Goal: Task Accomplishment & Management: Use online tool/utility

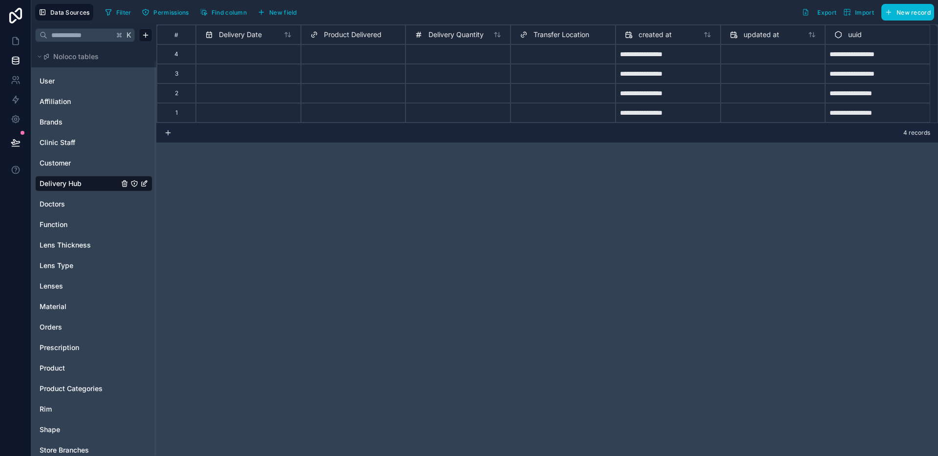
scroll to position [15, 0]
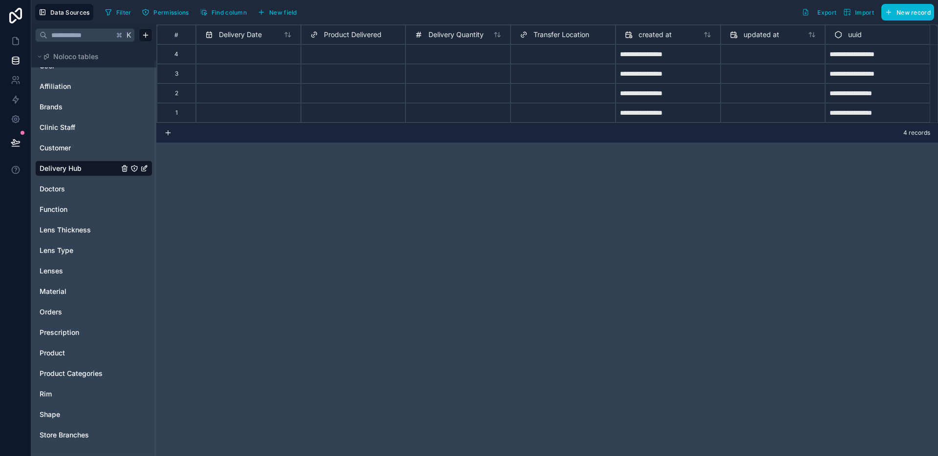
click at [756, 219] on div "**********" at bounding box center [547, 240] width 782 height 432
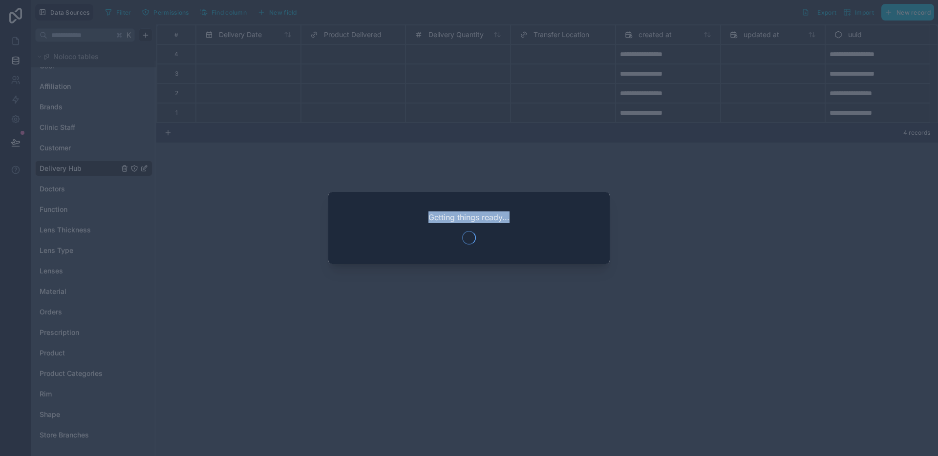
click at [650, 161] on div at bounding box center [469, 228] width 938 height 456
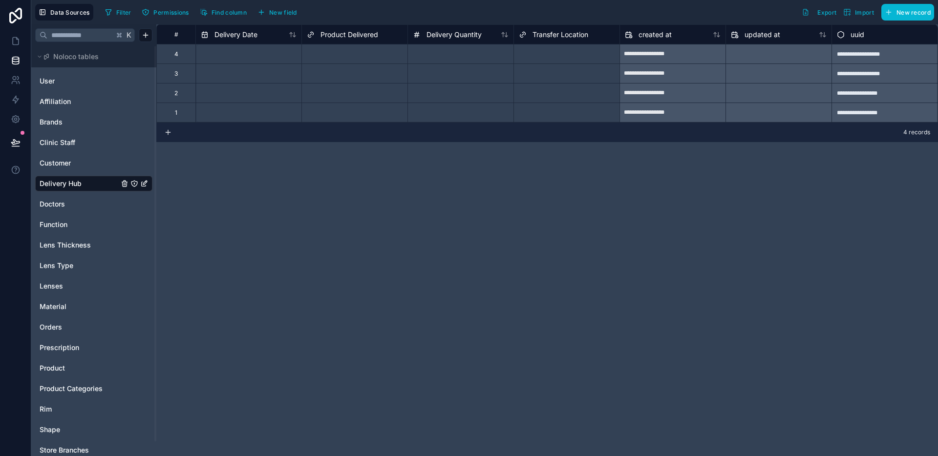
click at [561, 200] on div "**********" at bounding box center [547, 240] width 782 height 432
click at [900, 19] on button "New record" at bounding box center [908, 12] width 53 height 17
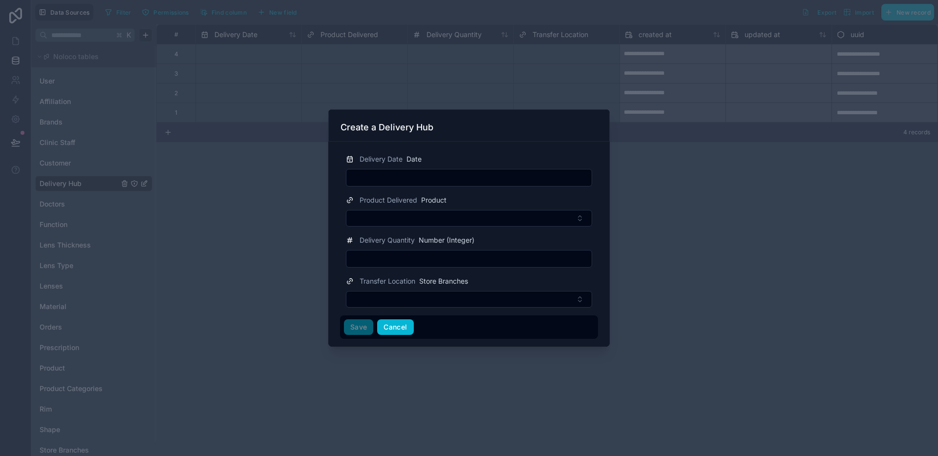
click at [393, 327] on button "Cancel" at bounding box center [395, 328] width 36 height 16
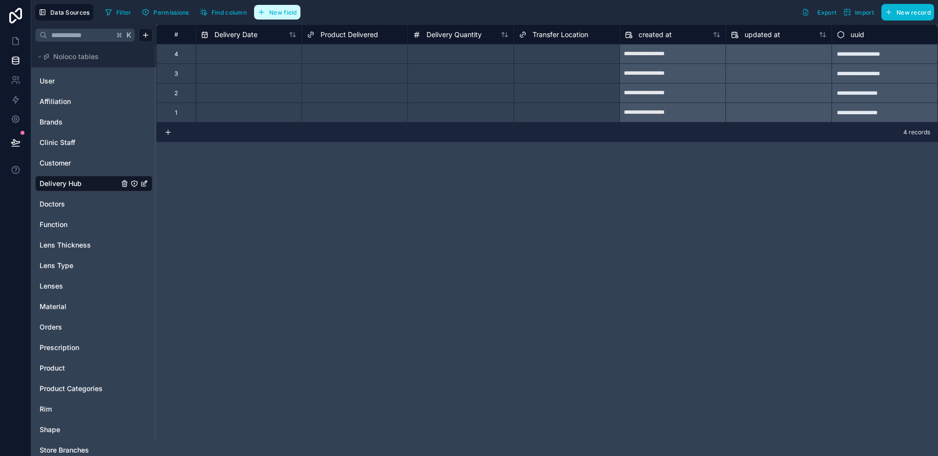
click at [269, 7] on button "New field" at bounding box center [277, 12] width 46 height 15
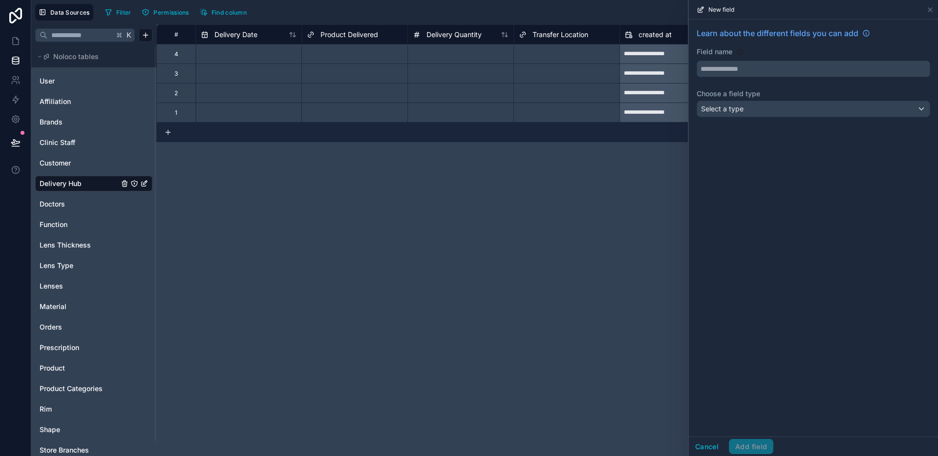
click at [733, 69] on input "text" at bounding box center [813, 69] width 233 height 16
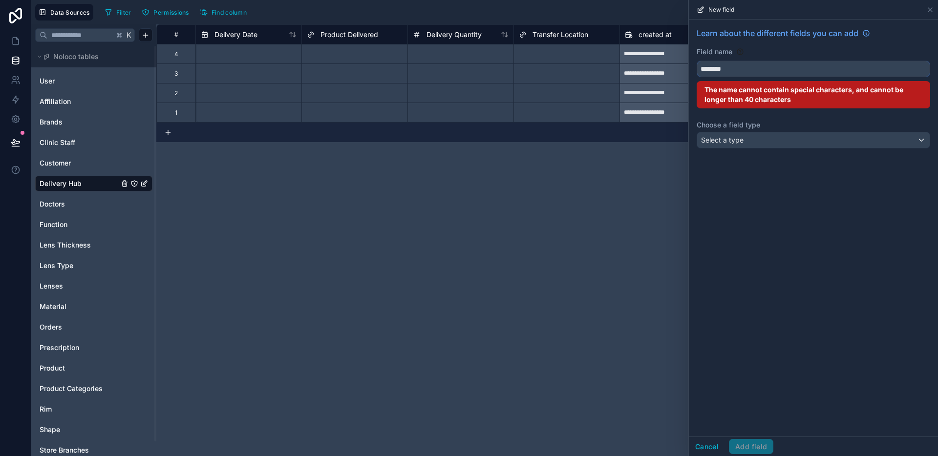
click at [697, 61] on button "*******" at bounding box center [814, 69] width 234 height 17
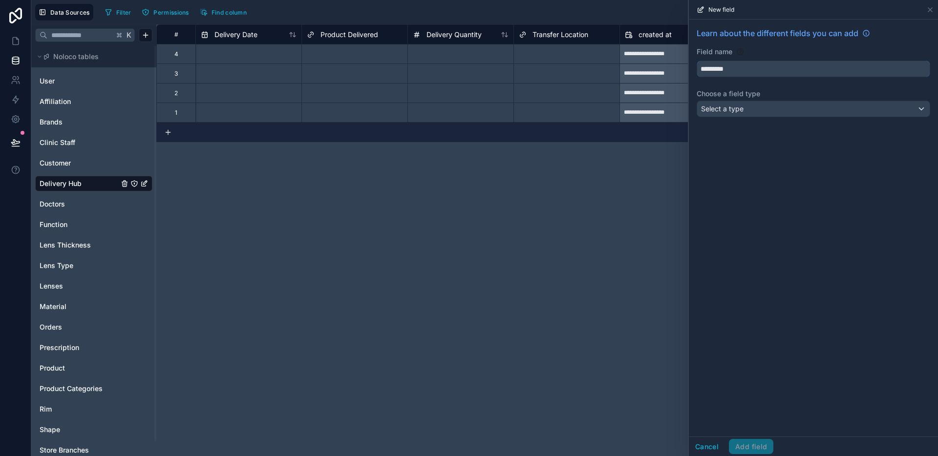
click at [697, 61] on button "********" at bounding box center [814, 69] width 234 height 17
click at [729, 125] on div "**********" at bounding box center [813, 74] width 249 height 109
click at [734, 114] on div "Select a type" at bounding box center [813, 109] width 233 height 16
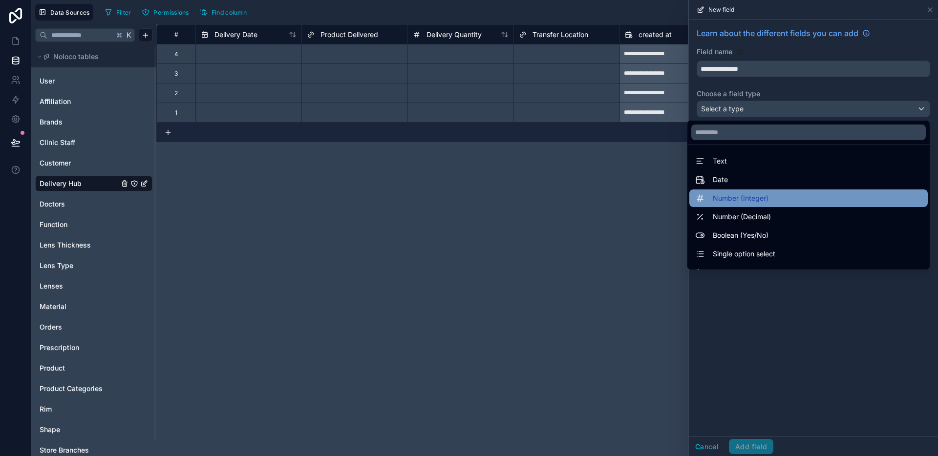
click at [737, 201] on span "Number (Integer)" at bounding box center [741, 199] width 56 height 12
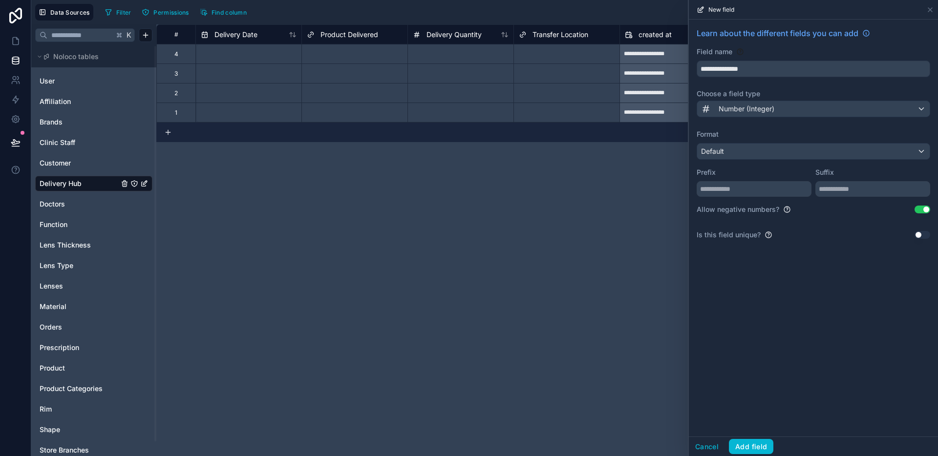
click at [922, 215] on div "**********" at bounding box center [813, 138] width 249 height 236
click at [923, 213] on button "Use setting" at bounding box center [923, 210] width 16 height 8
drag, startPoint x: 767, startPoint y: 69, endPoint x: 731, endPoint y: 70, distance: 36.2
click at [731, 70] on input "**********" at bounding box center [813, 69] width 233 height 16
type input "**********"
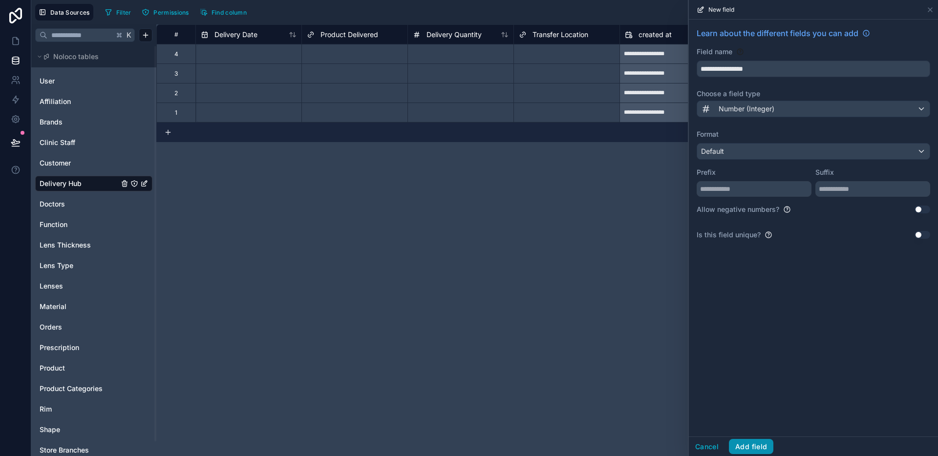
click at [759, 446] on button "Add field" at bounding box center [751, 447] width 44 height 16
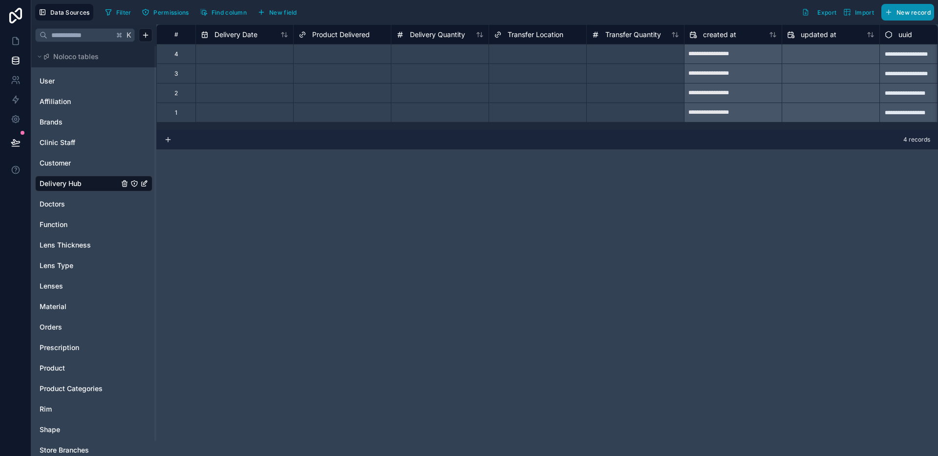
click at [926, 17] on button "New record" at bounding box center [908, 12] width 53 height 17
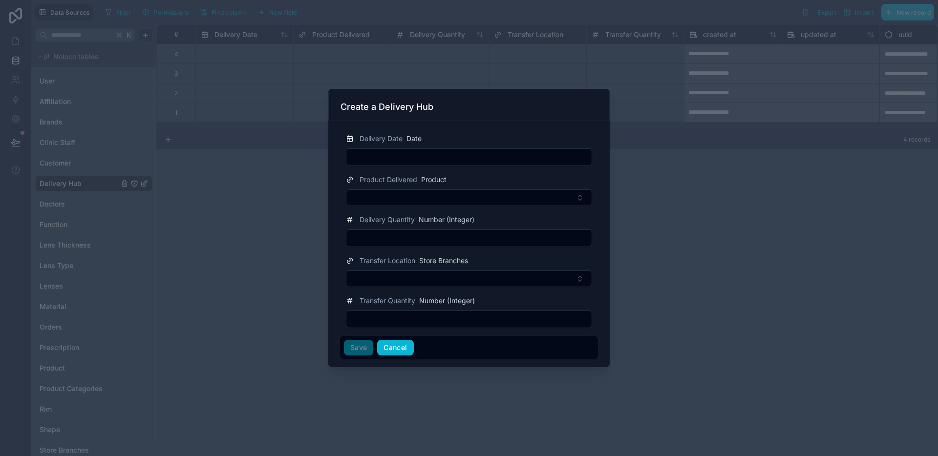
click at [395, 352] on button "Cancel" at bounding box center [395, 348] width 36 height 16
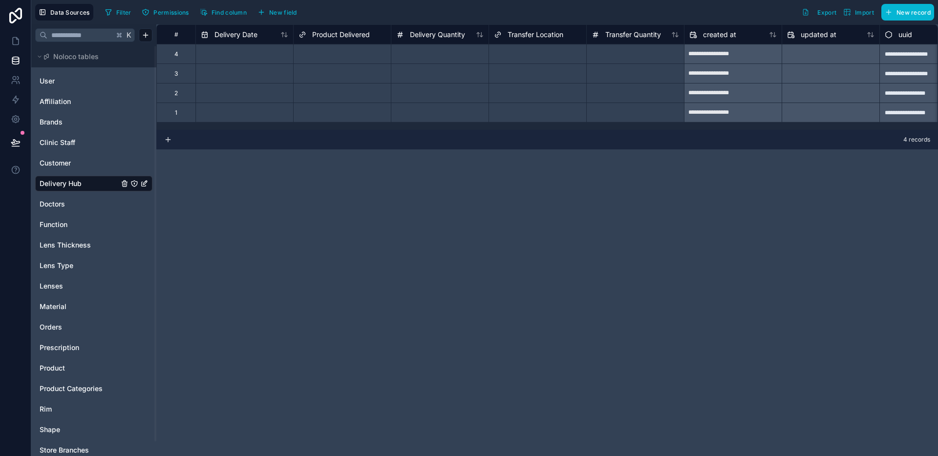
click at [303, 15] on div "Filter Permissions Find column New field" at bounding box center [202, 12] width 203 height 17
click at [225, 13] on span "Find column" at bounding box center [229, 12] width 35 height 7
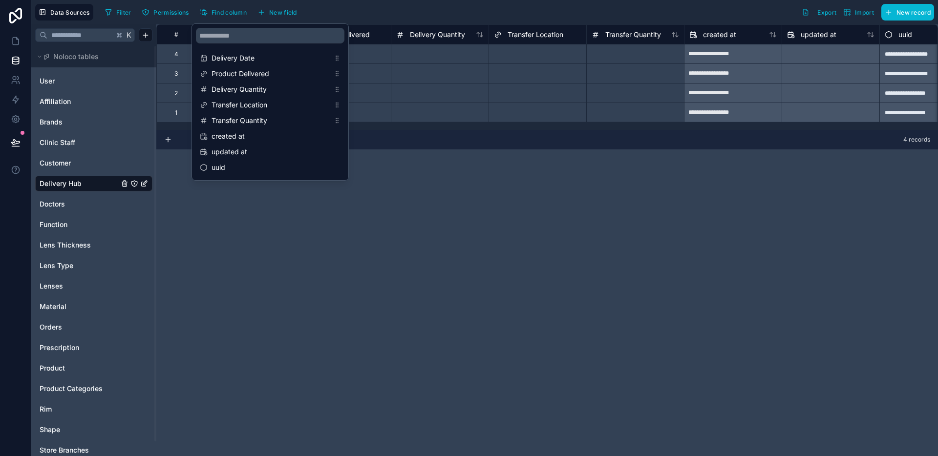
click at [446, 142] on div "4 records" at bounding box center [547, 140] width 782 height 20
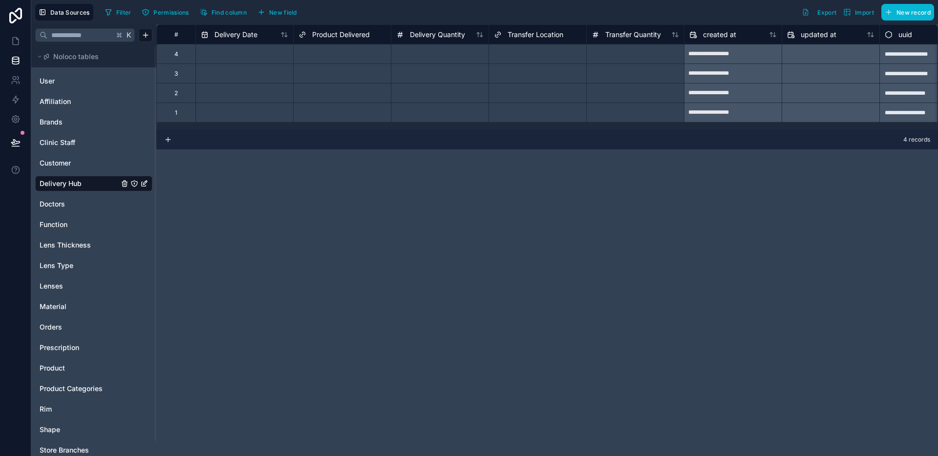
click at [340, 38] on span "Product Delivered" at bounding box center [341, 35] width 58 height 10
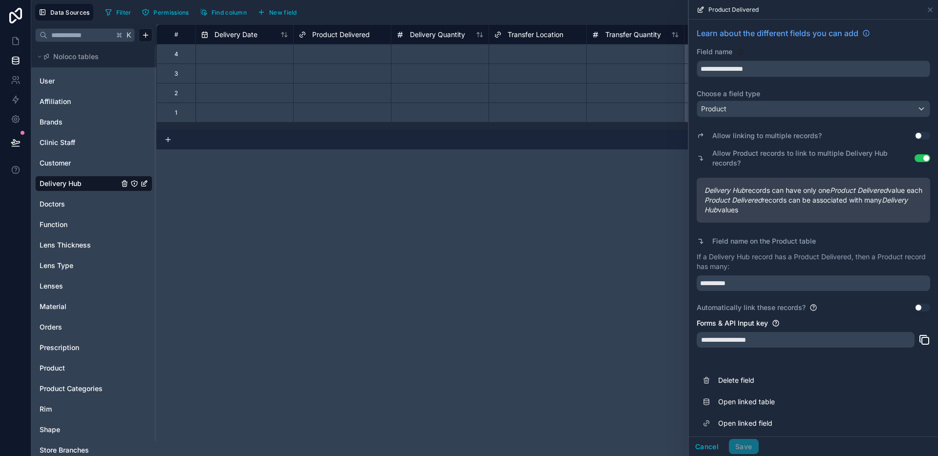
click at [933, 14] on div "Product Delivered" at bounding box center [813, 9] width 241 height 19
click at [932, 11] on icon at bounding box center [931, 10] width 8 height 8
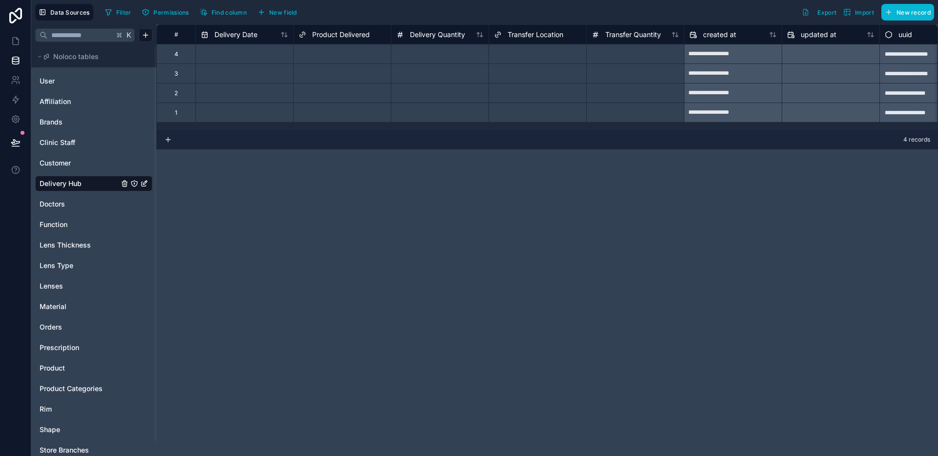
click at [604, 216] on div "**********" at bounding box center [547, 240] width 782 height 432
click at [519, 34] on span "Transfer Location" at bounding box center [536, 35] width 56 height 10
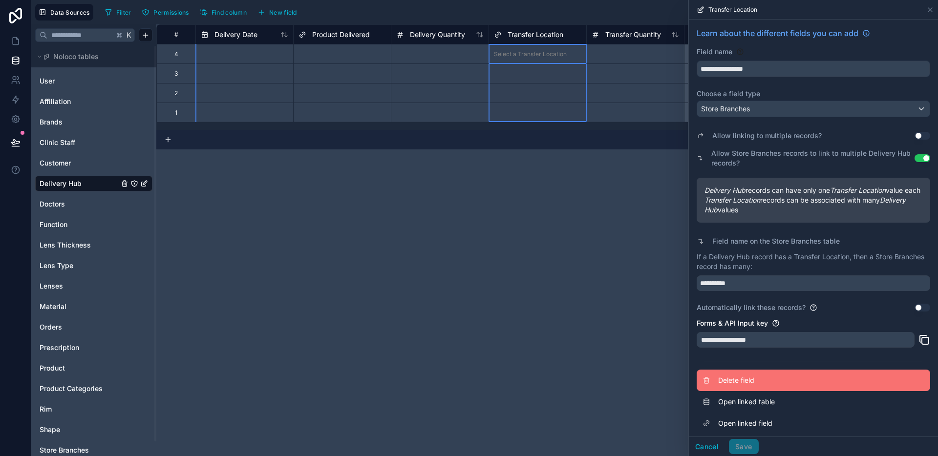
click at [745, 386] on span "Delete field" at bounding box center [788, 381] width 141 height 10
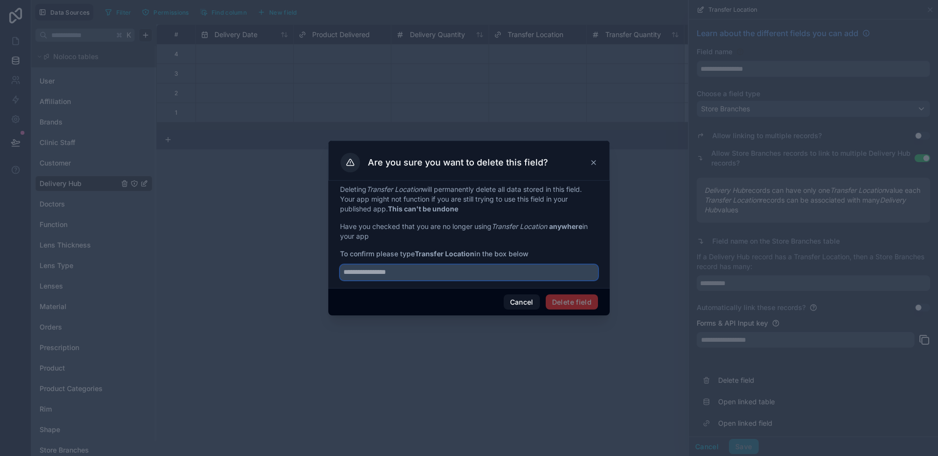
click at [440, 266] on input "text" at bounding box center [469, 273] width 258 height 16
type input "**********"
click at [555, 302] on button "Delete field" at bounding box center [572, 303] width 52 height 16
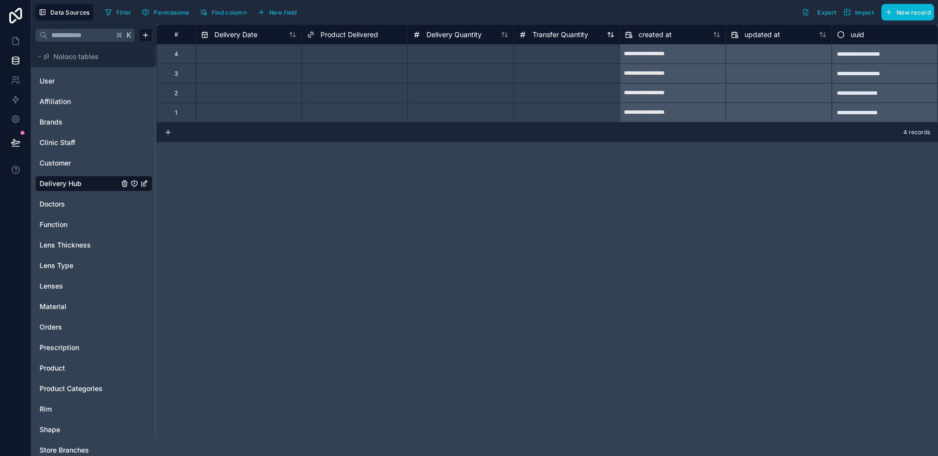
click at [555, 35] on span "Transfer Quantity" at bounding box center [561, 35] width 56 height 10
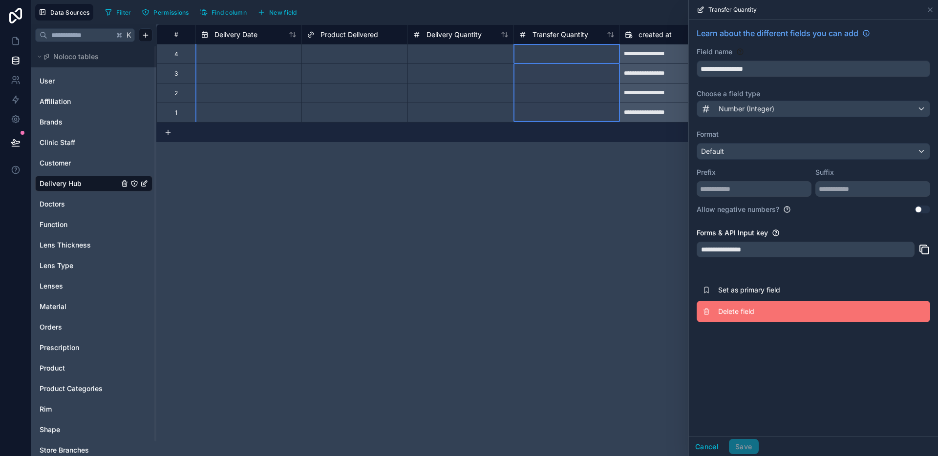
click at [765, 303] on button "Delete field" at bounding box center [814, 312] width 234 height 22
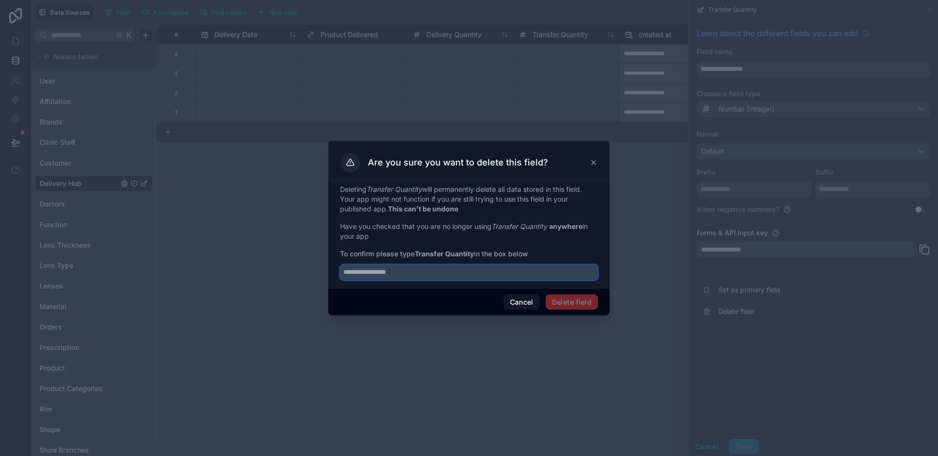
click at [517, 275] on input "text" at bounding box center [469, 273] width 258 height 16
type input "**********"
click at [583, 307] on button "Delete field" at bounding box center [572, 303] width 52 height 16
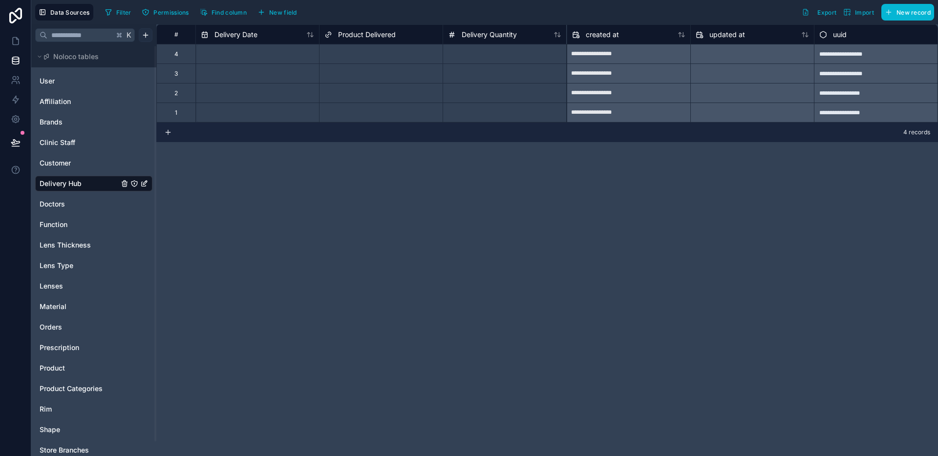
click at [147, 35] on html "**********" at bounding box center [469, 228] width 938 height 456
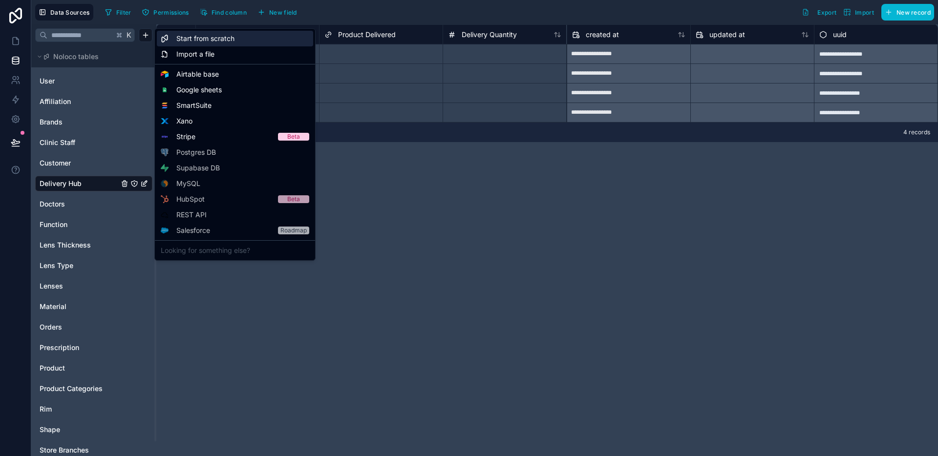
click at [220, 43] on span "Start from scratch" at bounding box center [205, 39] width 58 height 10
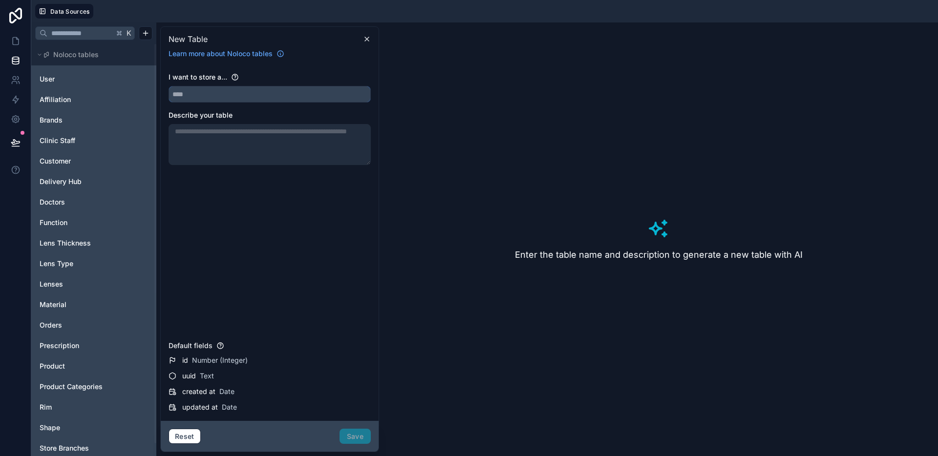
click at [259, 97] on input "text" at bounding box center [269, 95] width 201 height 16
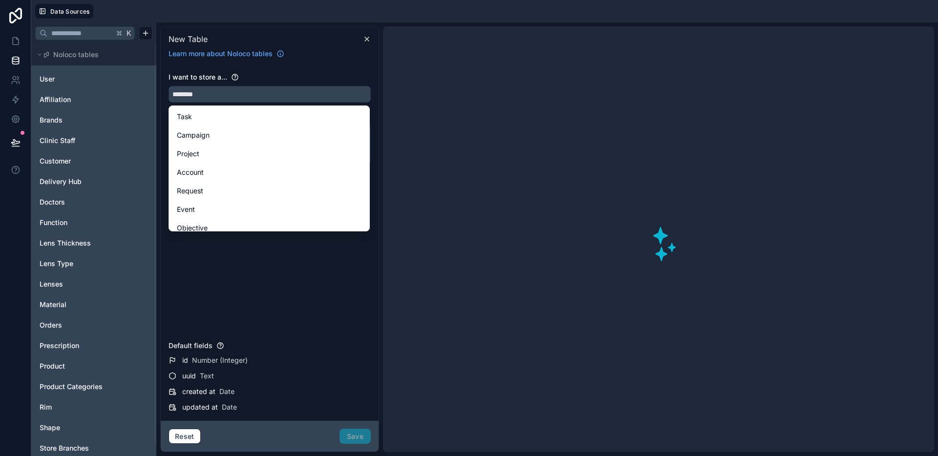
click at [169, 86] on button "*******" at bounding box center [270, 94] width 202 height 17
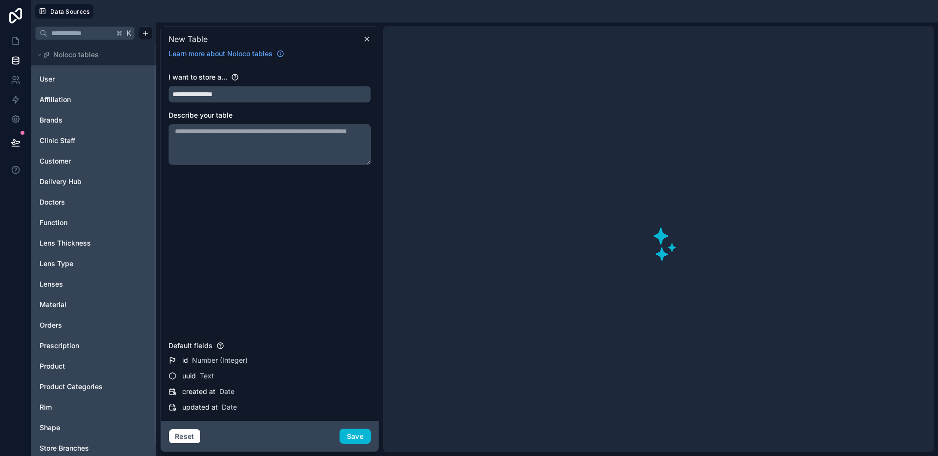
type input "**********"
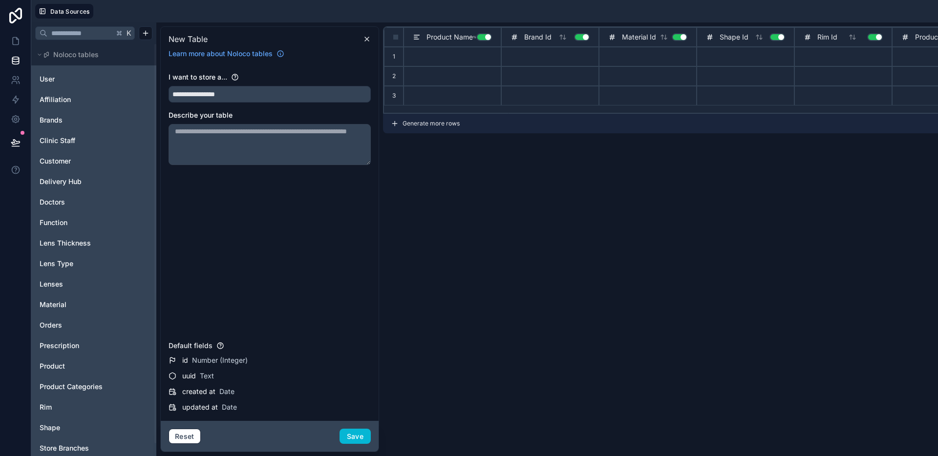
click at [486, 36] on button "Use setting" at bounding box center [485, 37] width 16 height 8
click at [586, 37] on button "Use setting" at bounding box center [582, 37] width 16 height 8
click at [680, 38] on button "Use setting" at bounding box center [680, 37] width 16 height 8
click at [783, 37] on button "Use setting" at bounding box center [778, 37] width 16 height 8
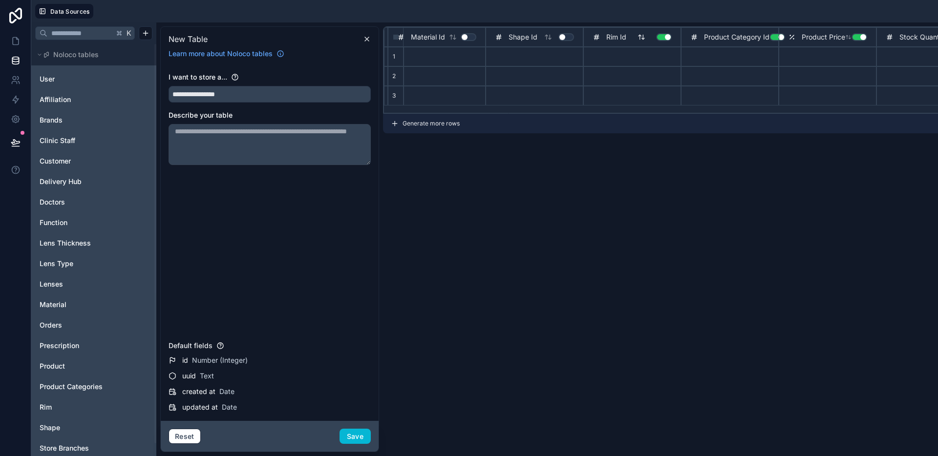
click at [669, 39] on button "Use setting" at bounding box center [664, 37] width 16 height 8
click at [780, 40] on div "Product Price Use setting" at bounding box center [828, 37] width 98 height 20
click at [777, 37] on button "Use setting" at bounding box center [778, 37] width 16 height 8
click at [860, 38] on button "Use setting" at bounding box center [860, 37] width 16 height 8
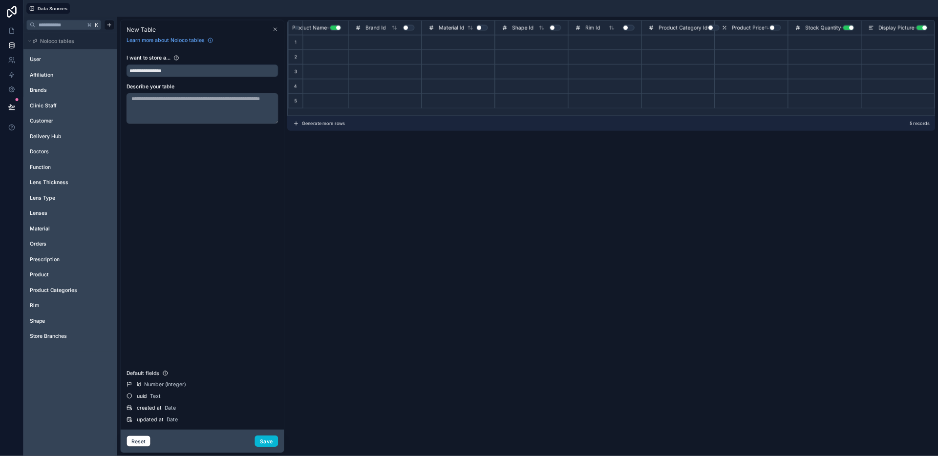
scroll to position [0, 38]
click at [262, 97] on input "**********" at bounding box center [269, 95] width 201 height 16
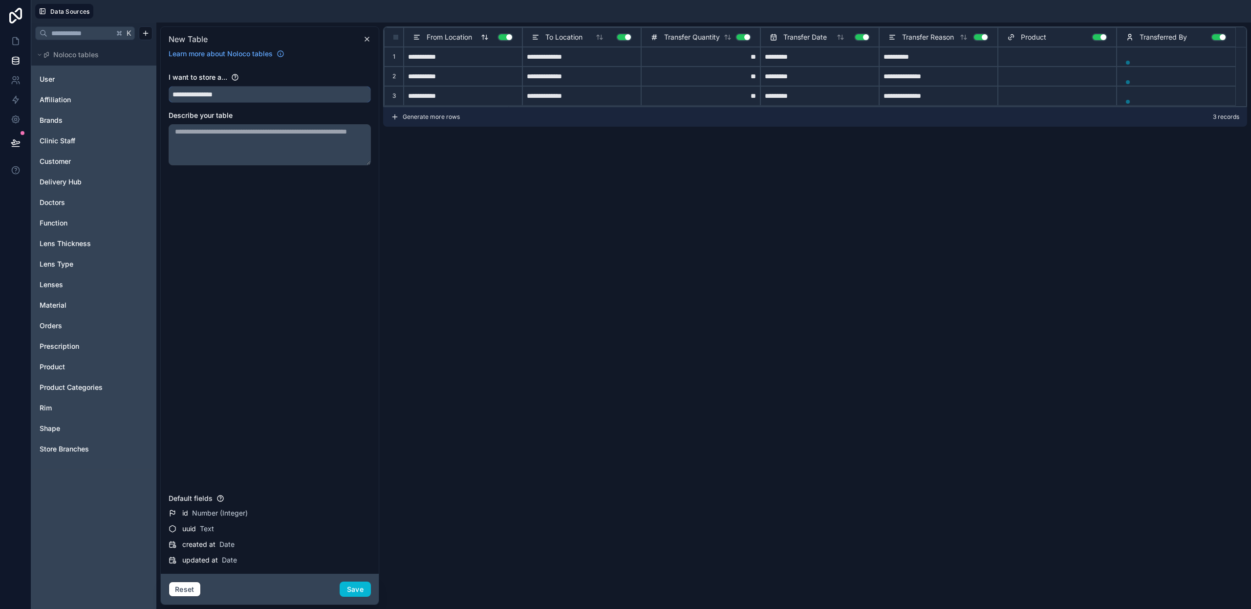
type input "**********"
click at [513, 39] on button "Use setting" at bounding box center [506, 37] width 16 height 8
click at [623, 39] on button "Use setting" at bounding box center [624, 37] width 16 height 8
click at [739, 39] on button "Use setting" at bounding box center [744, 37] width 16 height 8
click at [867, 34] on button "Use setting" at bounding box center [862, 37] width 16 height 8
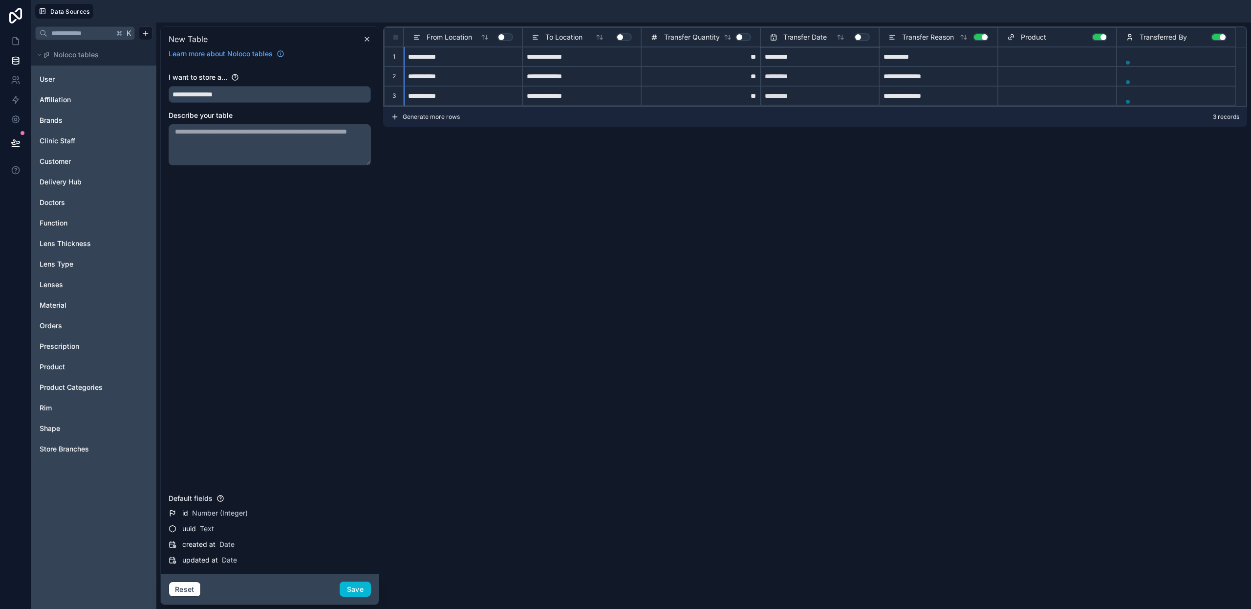
click at [938, 44] on div "Transfer Reason Use setting" at bounding box center [938, 37] width 119 height 20
click at [938, 40] on button "Use setting" at bounding box center [981, 37] width 16 height 8
click at [938, 40] on button "Use setting" at bounding box center [1100, 37] width 16 height 8
click at [938, 37] on button "Use setting" at bounding box center [1219, 37] width 16 height 8
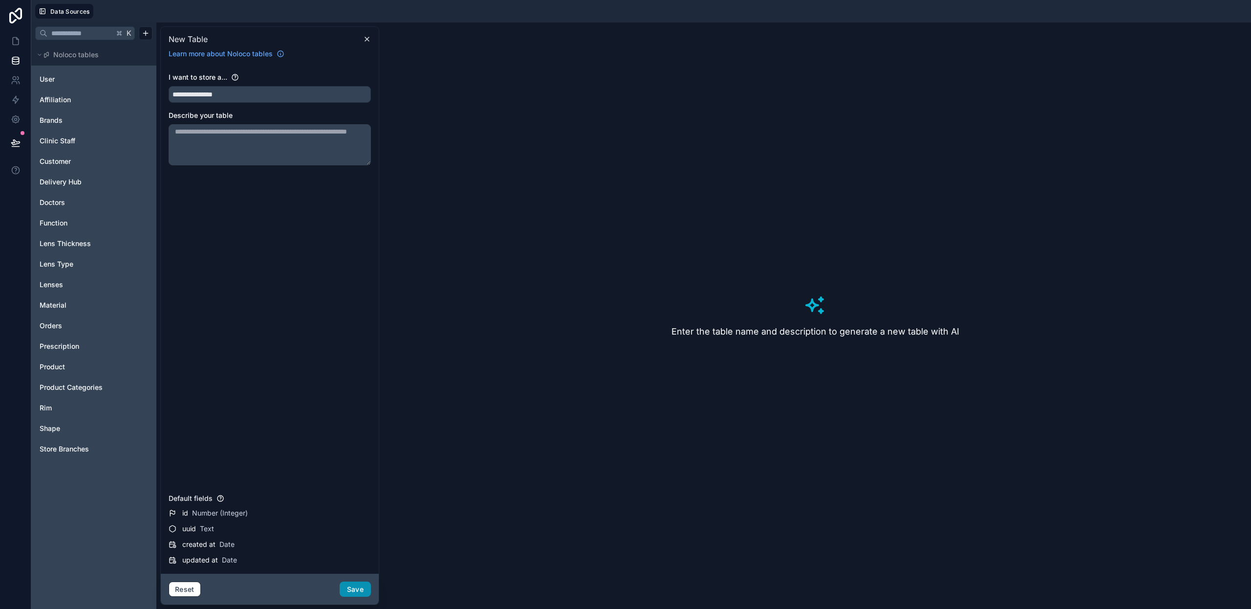
click at [362, 456] on button "Save" at bounding box center [355, 589] width 31 height 16
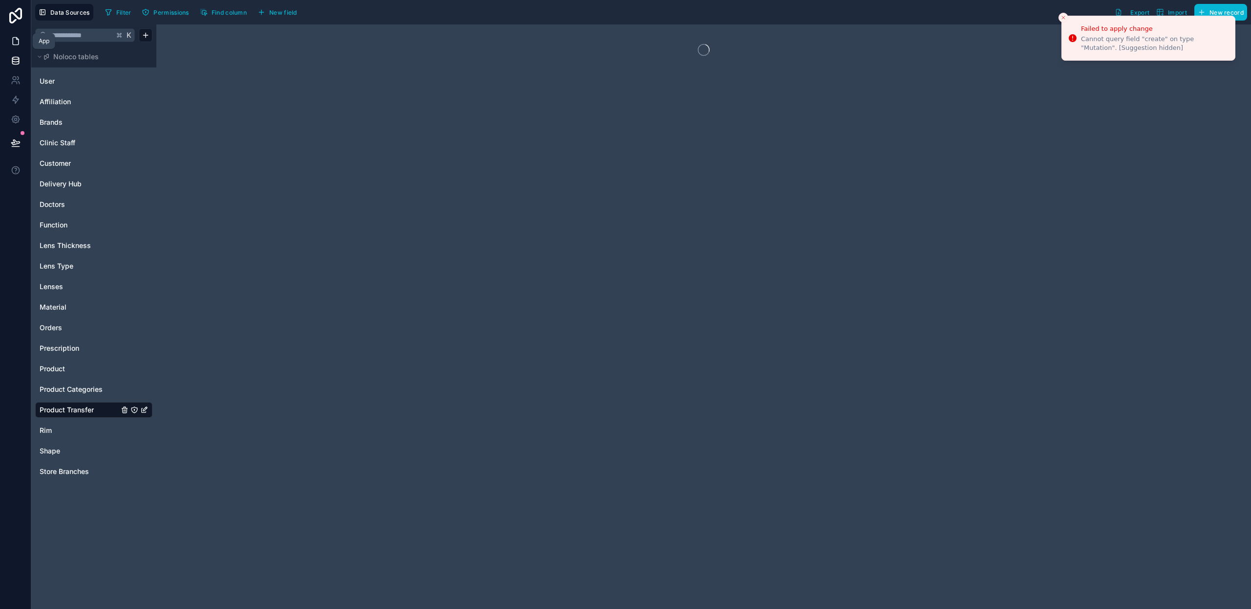
click at [14, 45] on icon at bounding box center [16, 41] width 10 height 10
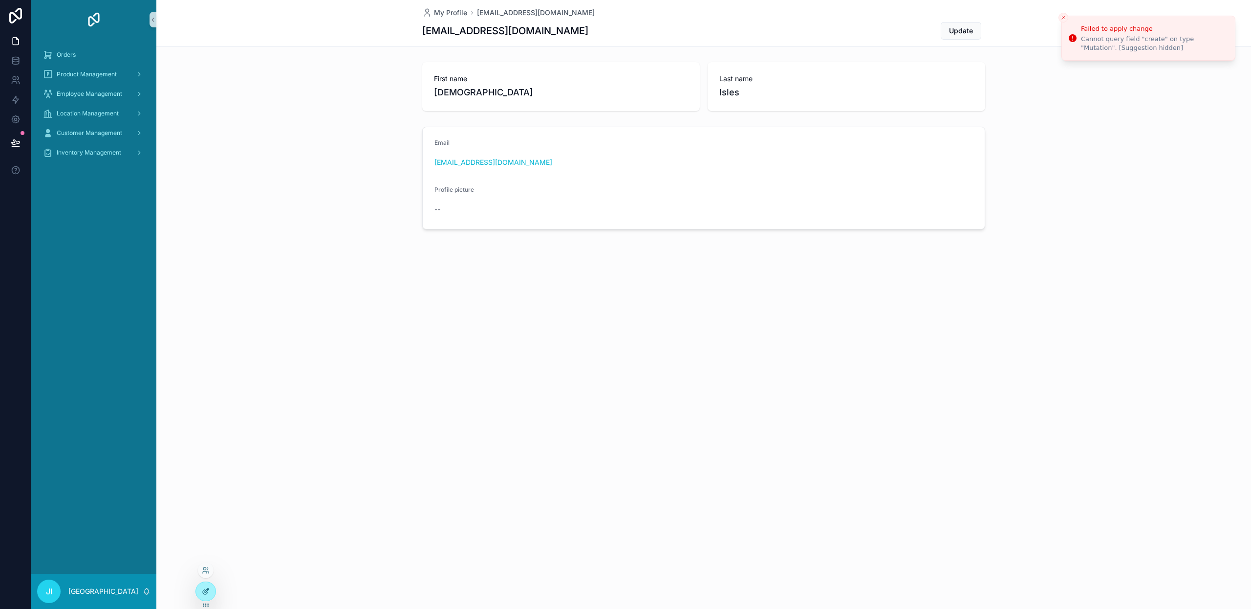
click at [196, 456] on div at bounding box center [206, 591] width 20 height 19
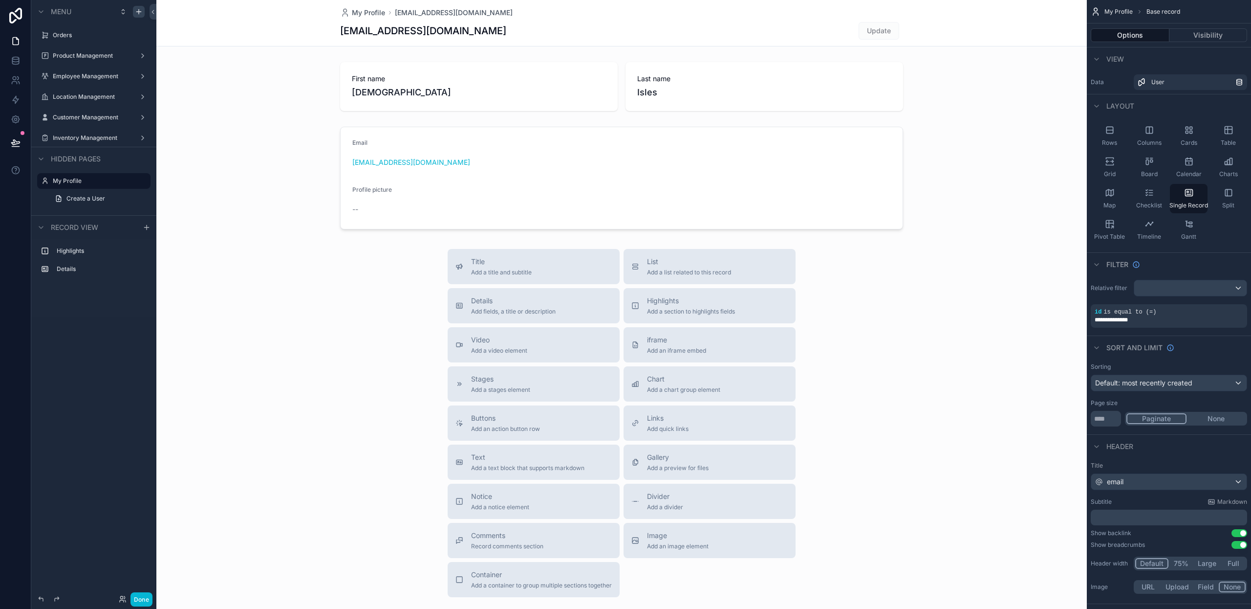
click at [136, 17] on div "scrollable content" at bounding box center [139, 12] width 12 height 12
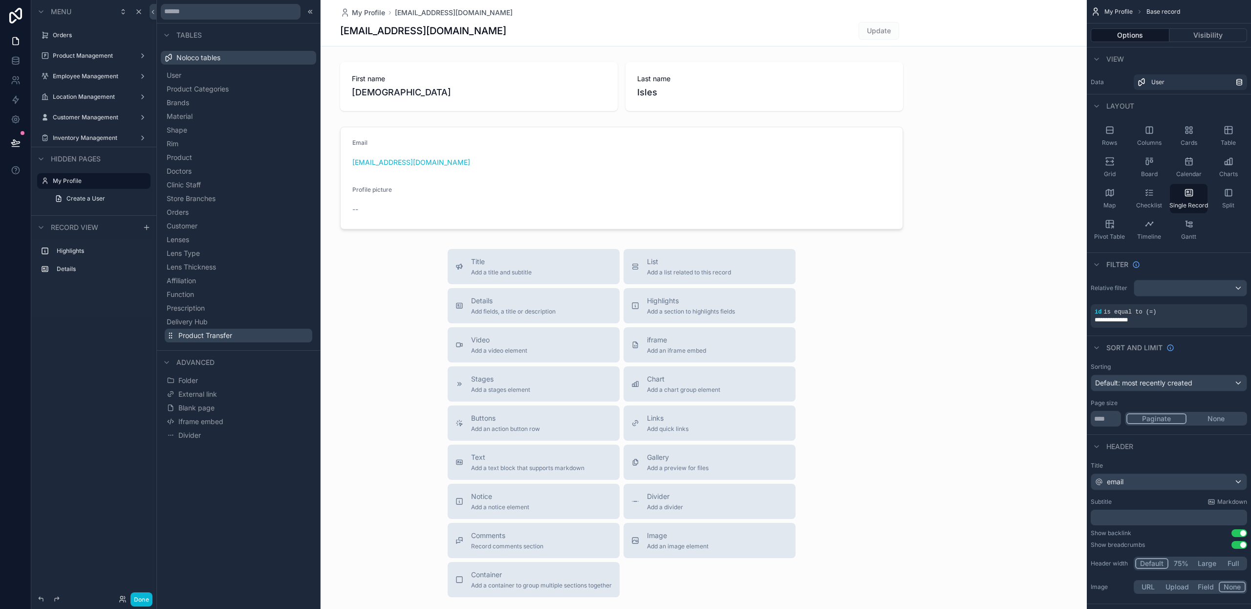
click at [221, 337] on span "Product Transfer" at bounding box center [205, 335] width 54 height 10
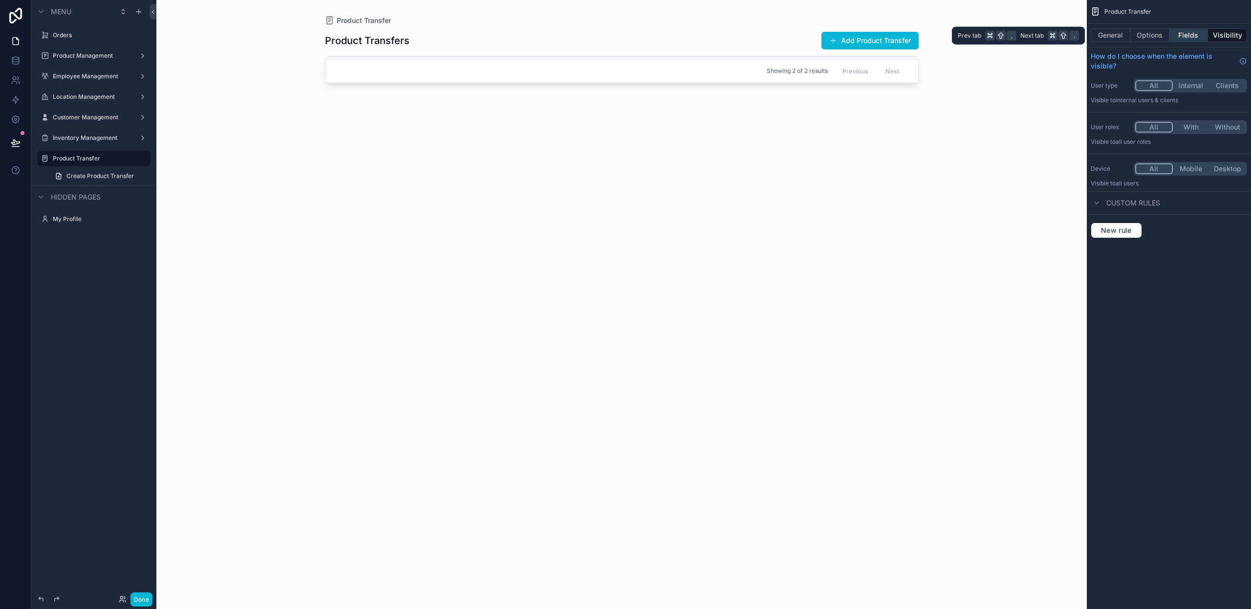
click at [938, 36] on button "Fields" at bounding box center [1189, 35] width 39 height 14
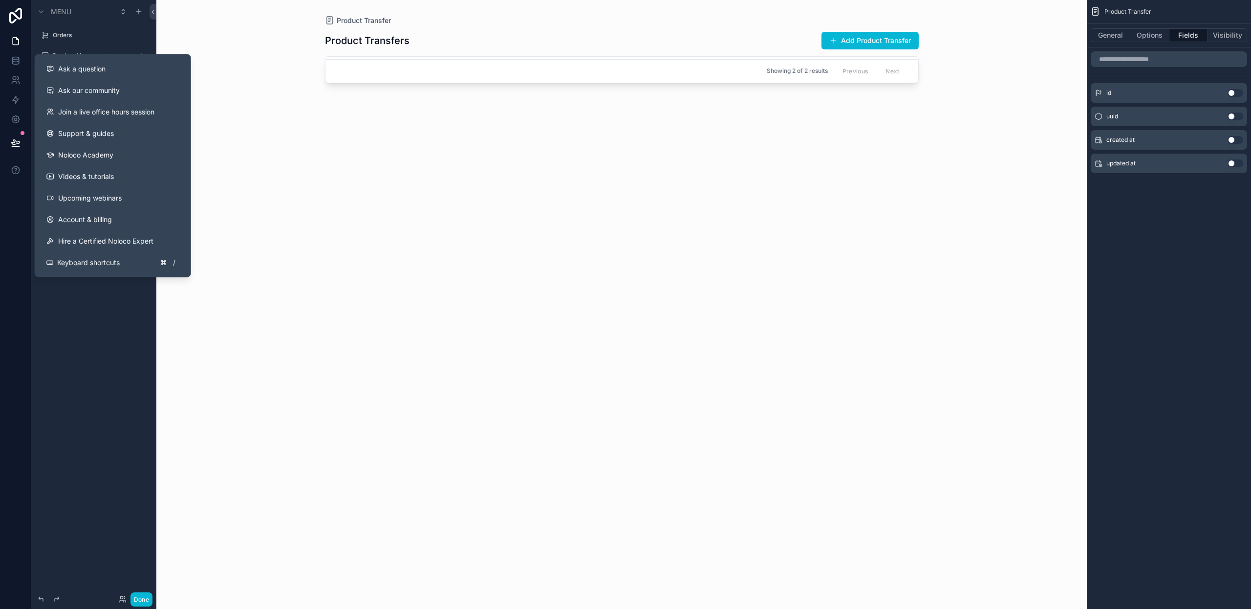
click at [328, 171] on div "scrollable content" at bounding box center [621, 298] width 625 height 597
click at [454, 138] on div "Product Transfers Add Product Transfer Showing 2 of 2 results Previous Next" at bounding box center [622, 310] width 594 height 571
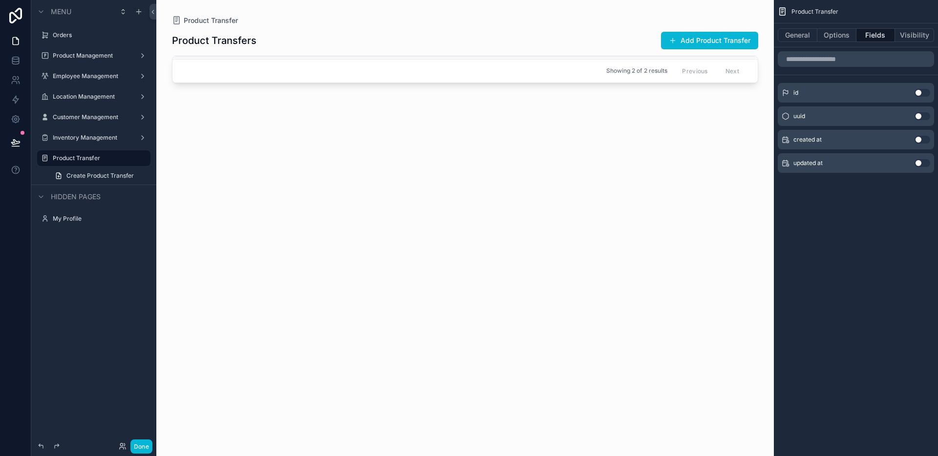
drag, startPoint x: 290, startPoint y: 218, endPoint x: 122, endPoint y: 189, distance: 170.7
click at [290, 218] on div "Product Transfers Add Product Transfer Showing 2 of 2 results Previous Next" at bounding box center [465, 234] width 587 height 419
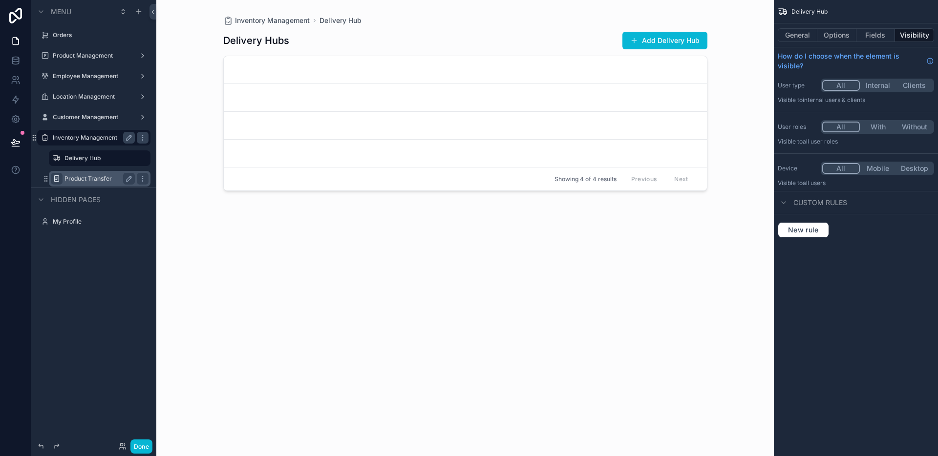
click at [53, 178] on icon "scrollable content" at bounding box center [57, 179] width 8 height 8
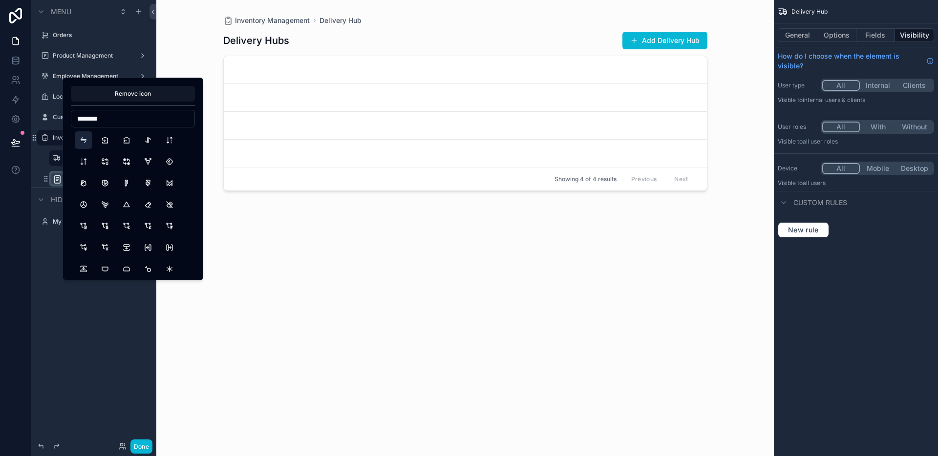
type input "********"
click at [80, 139] on button "Transfer" at bounding box center [84, 140] width 18 height 18
click at [380, 248] on div "scrollable content" at bounding box center [466, 222] width 500 height 445
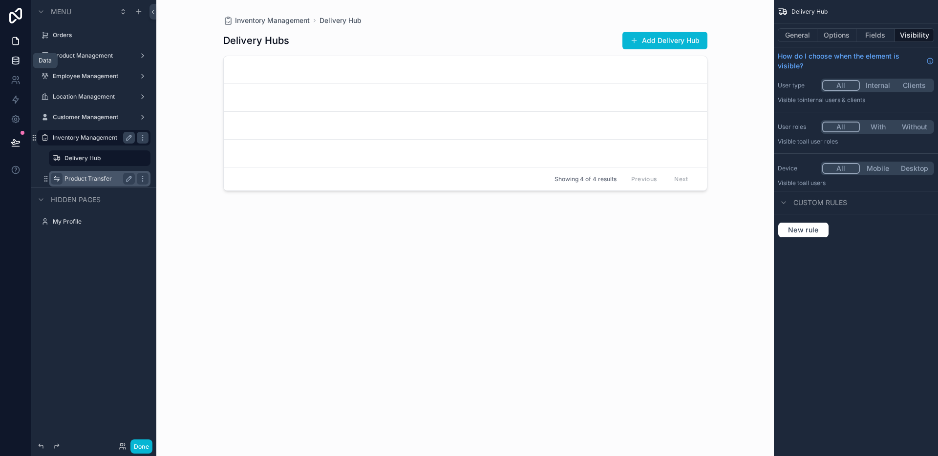
click at [22, 65] on link at bounding box center [15, 61] width 31 height 20
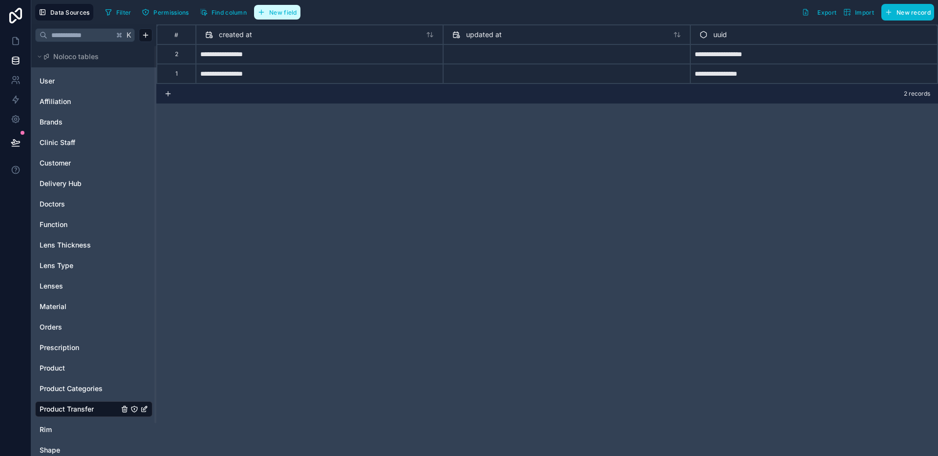
click at [297, 9] on span "New field" at bounding box center [283, 12] width 28 height 7
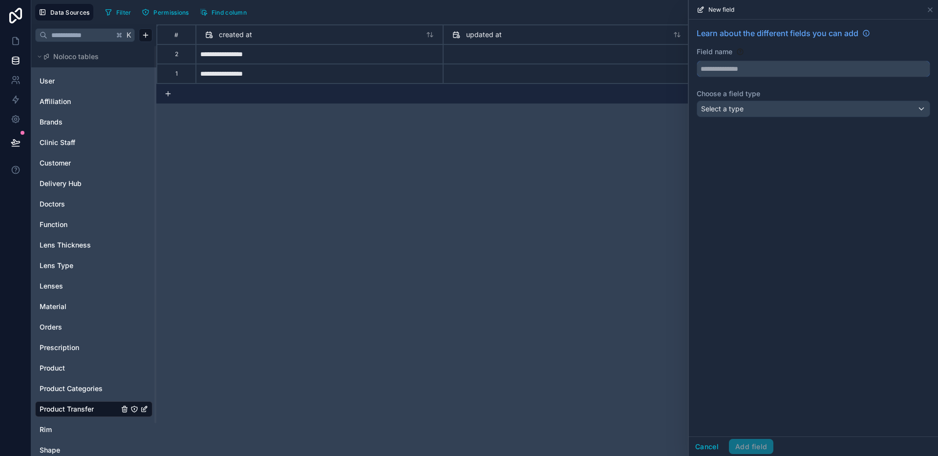
click at [737, 65] on input "text" at bounding box center [813, 69] width 233 height 16
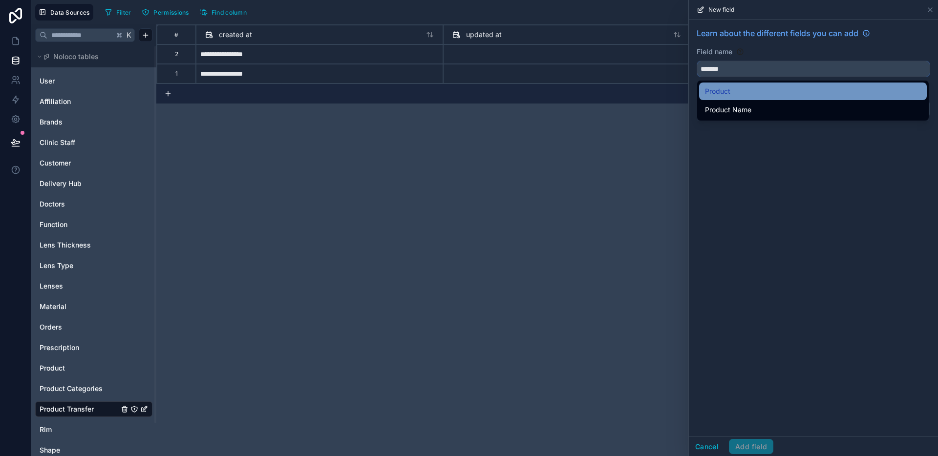
type input "*******"
click at [783, 92] on div "Product" at bounding box center [813, 92] width 216 height 12
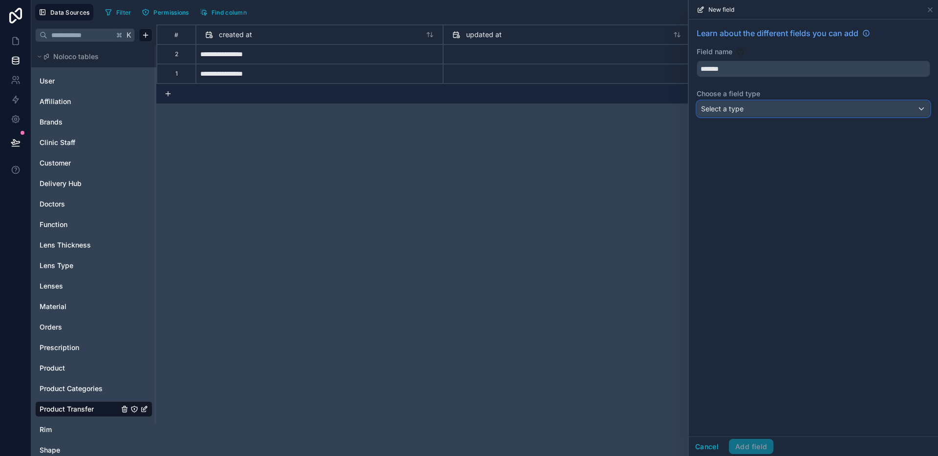
click at [772, 108] on div "Select a type" at bounding box center [813, 109] width 233 height 16
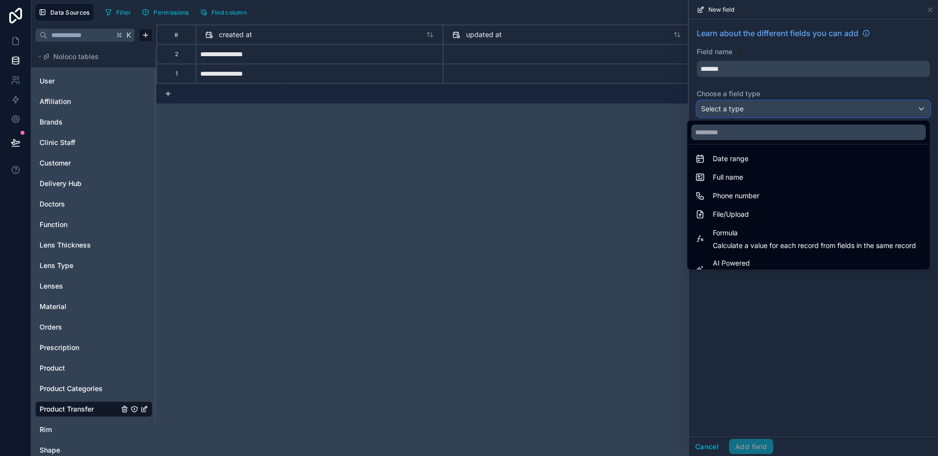
scroll to position [283, 0]
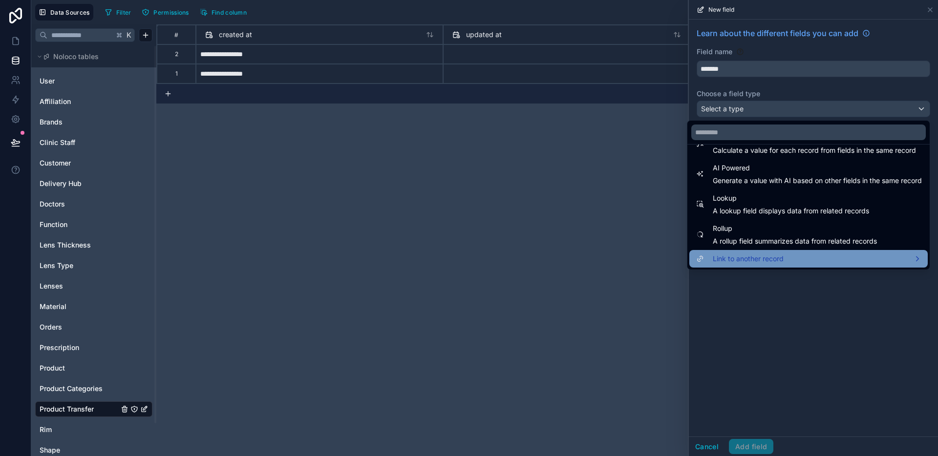
click at [783, 250] on div "Link to another record" at bounding box center [809, 259] width 239 height 18
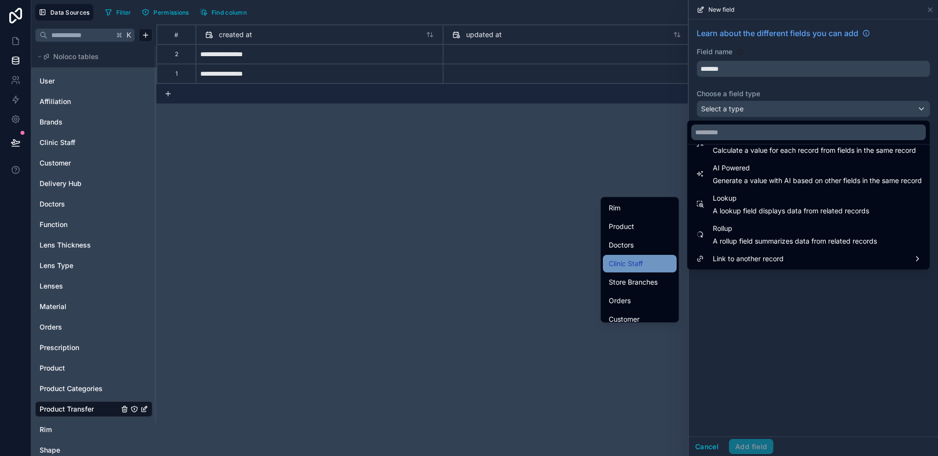
scroll to position [102, 0]
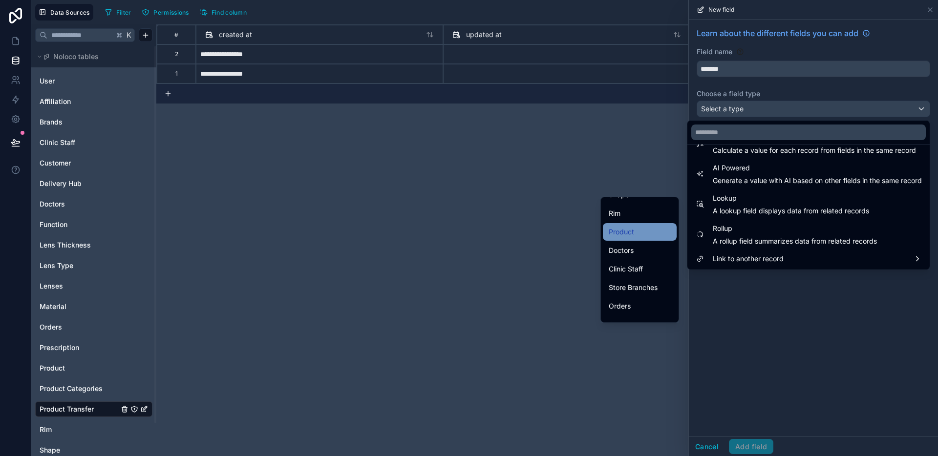
click at [630, 234] on div "Product" at bounding box center [640, 232] width 62 height 12
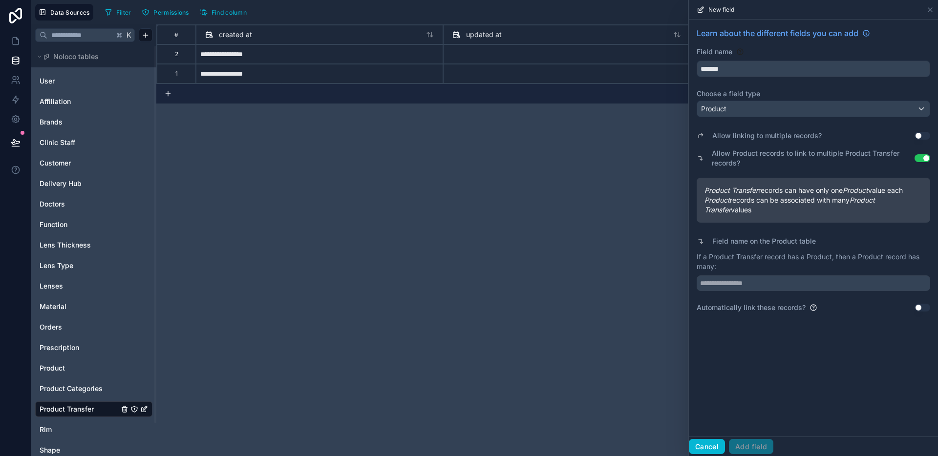
click at [715, 442] on button "Cancel" at bounding box center [707, 447] width 36 height 16
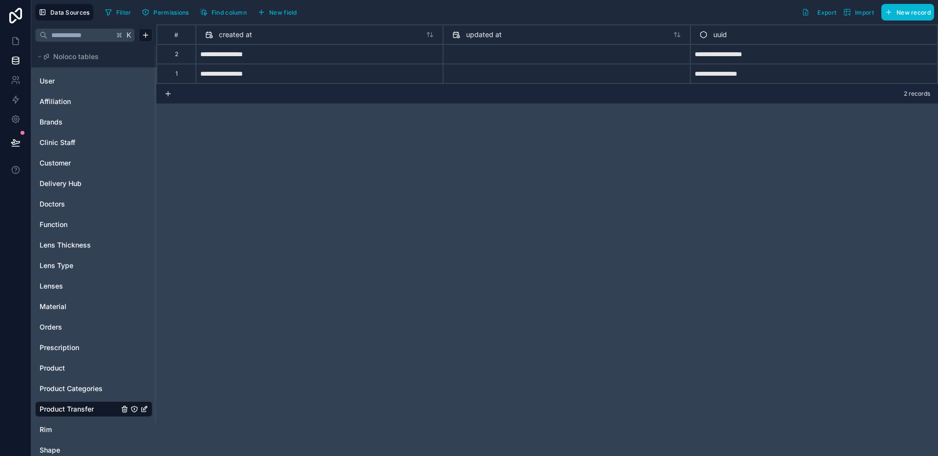
click at [289, 21] on div "Data Sources Filter Permissions Find column New field Export Import New record" at bounding box center [484, 12] width 907 height 24
click at [288, 17] on button "New field" at bounding box center [277, 12] width 46 height 15
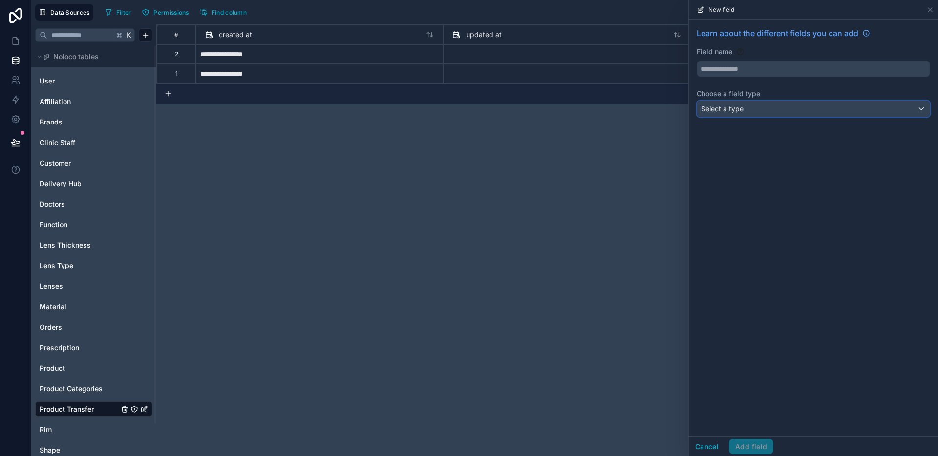
click at [773, 110] on div "Select a type" at bounding box center [813, 109] width 233 height 16
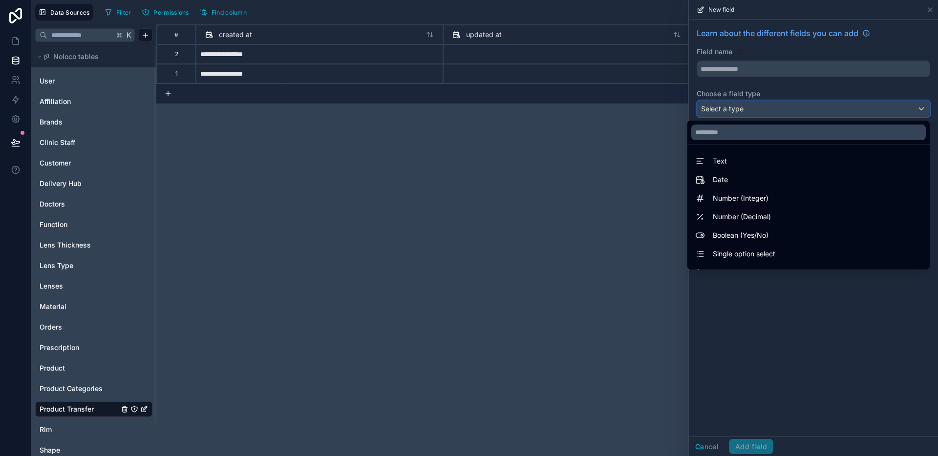
scroll to position [283, 0]
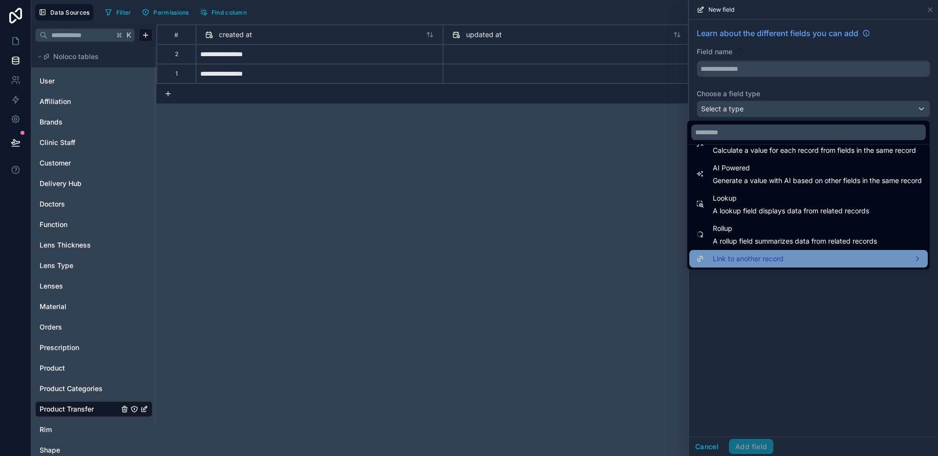
click at [763, 256] on span "Link to another record" at bounding box center [748, 259] width 71 height 12
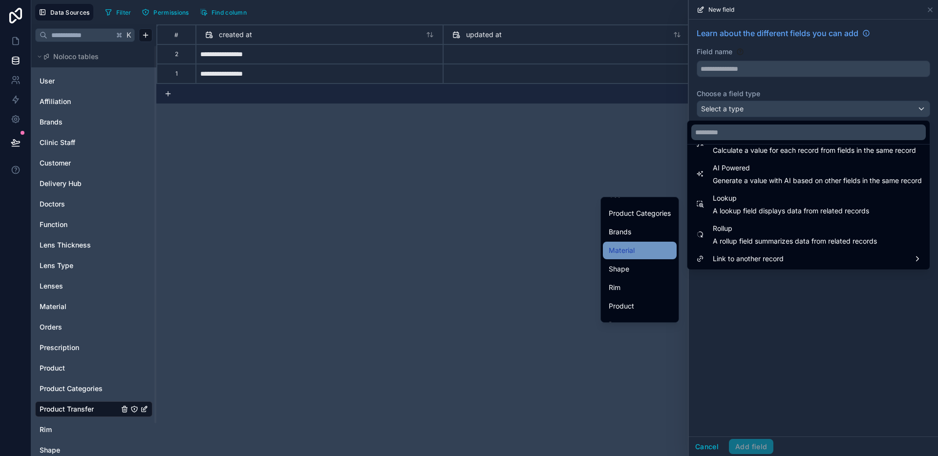
scroll to position [264, 0]
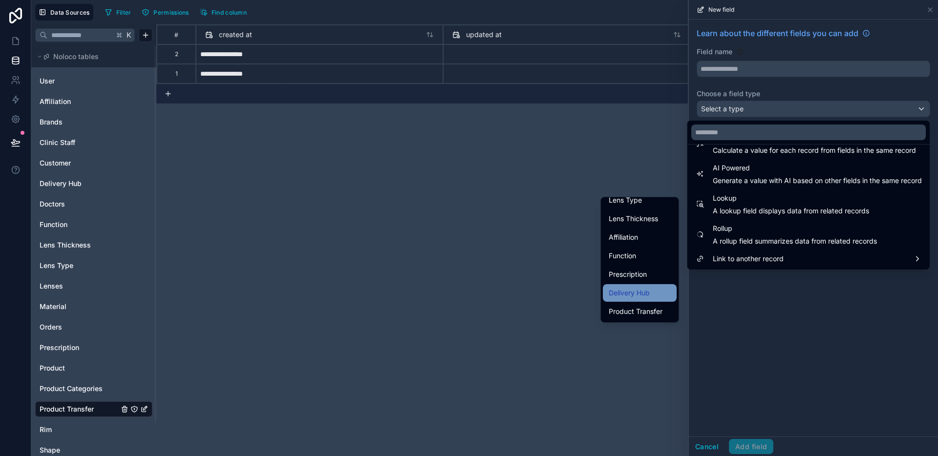
click at [635, 300] on div "Delivery Hub" at bounding box center [640, 293] width 74 height 18
type input "**********"
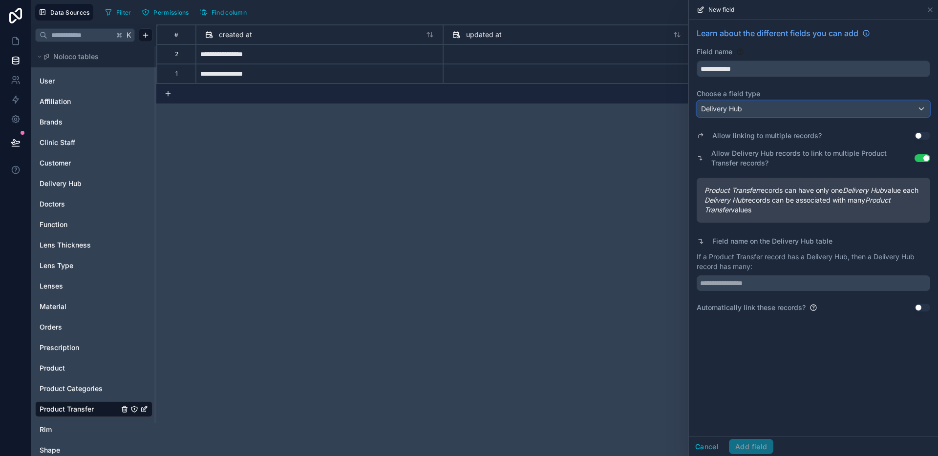
click at [749, 110] on div "Delivery Hub" at bounding box center [813, 109] width 233 height 16
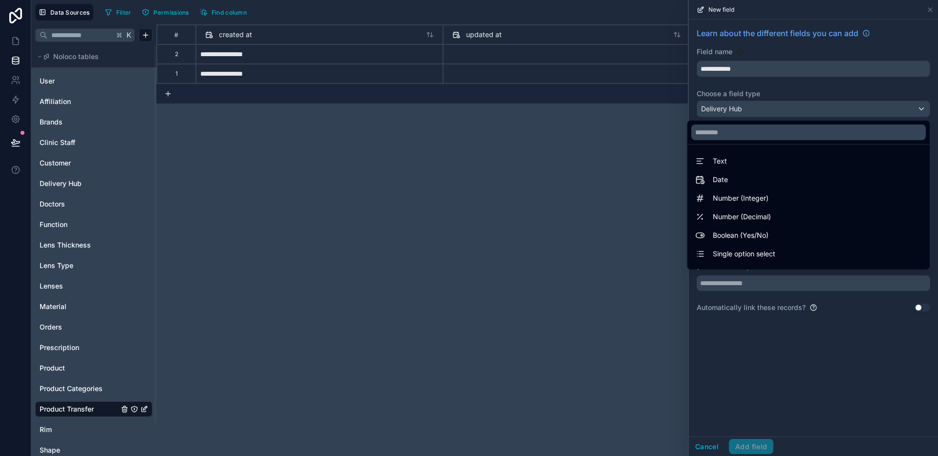
click at [749, 110] on div at bounding box center [813, 228] width 249 height 456
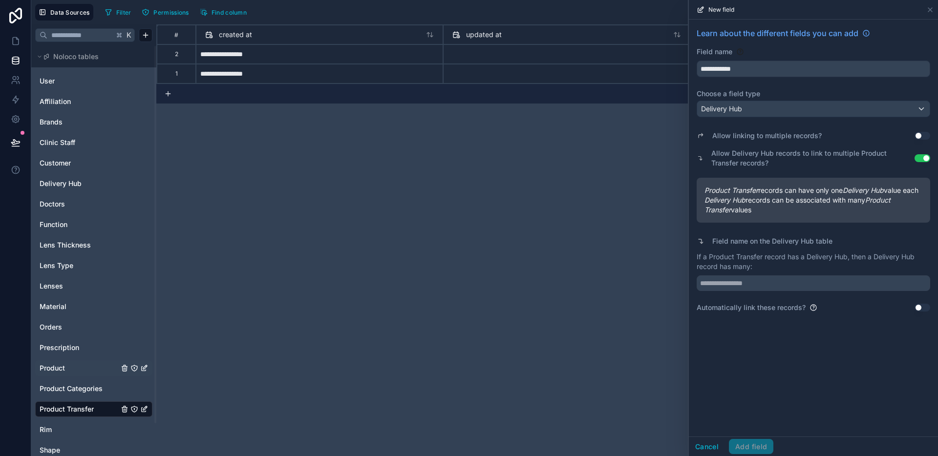
click at [71, 366] on link "Product" at bounding box center [79, 369] width 79 height 10
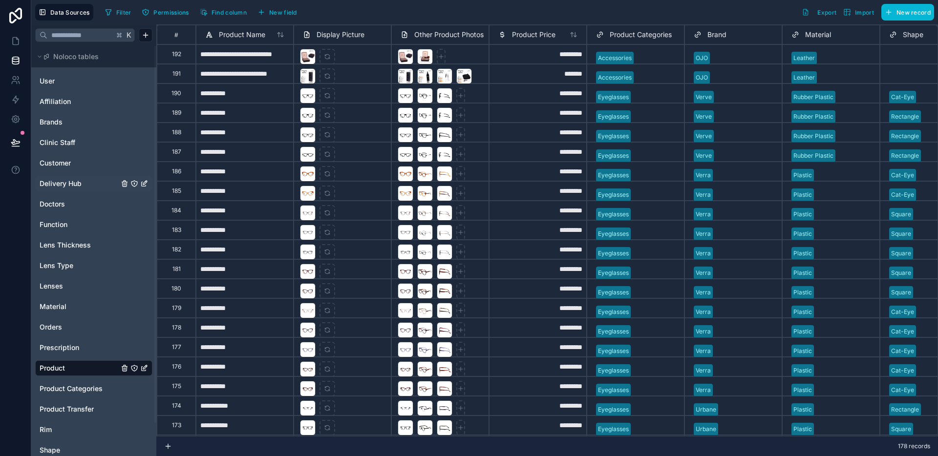
click at [65, 187] on span "Delivery Hub" at bounding box center [61, 184] width 42 height 10
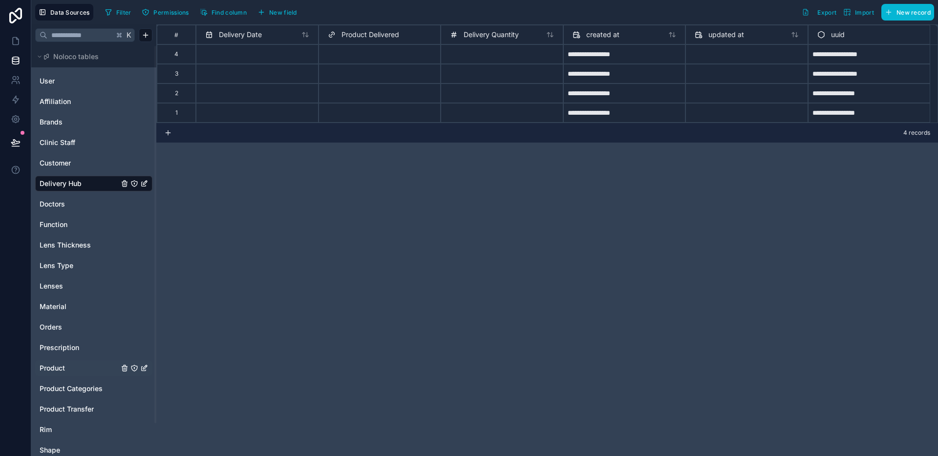
click at [360, 39] on span "Product Delivered" at bounding box center [371, 35] width 58 height 10
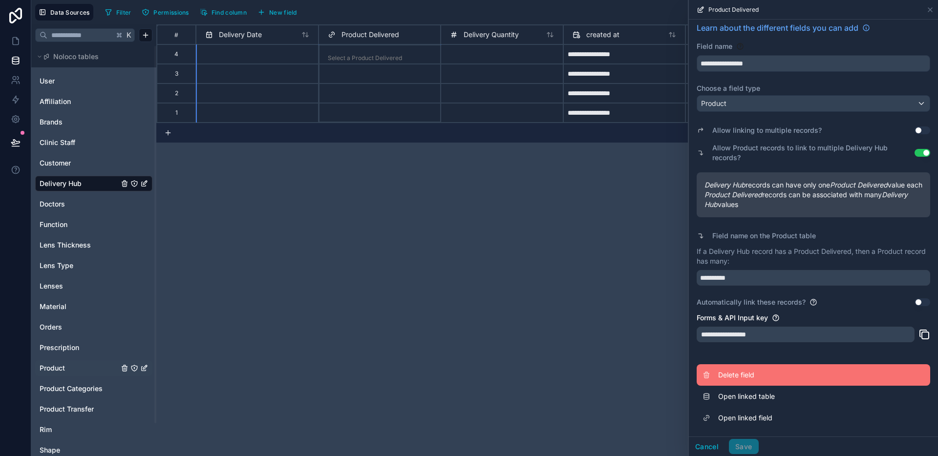
scroll to position [15, 0]
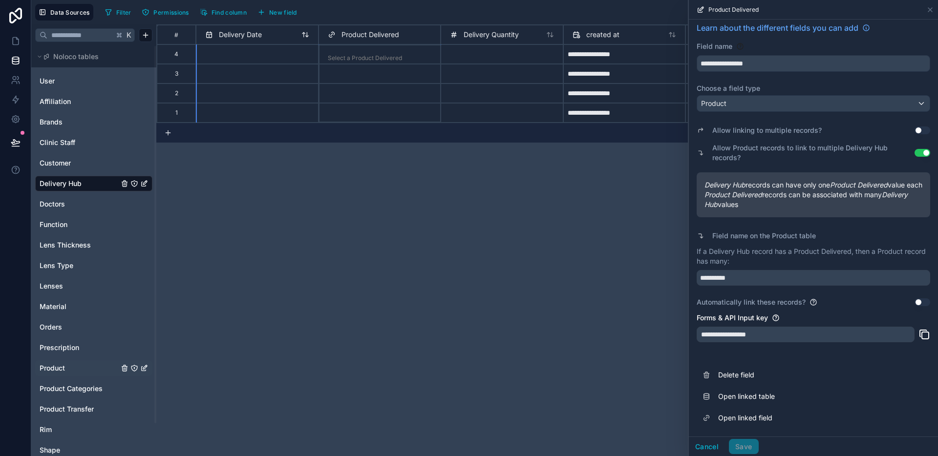
click at [252, 35] on span "Delivery Date" at bounding box center [240, 35] width 43 height 10
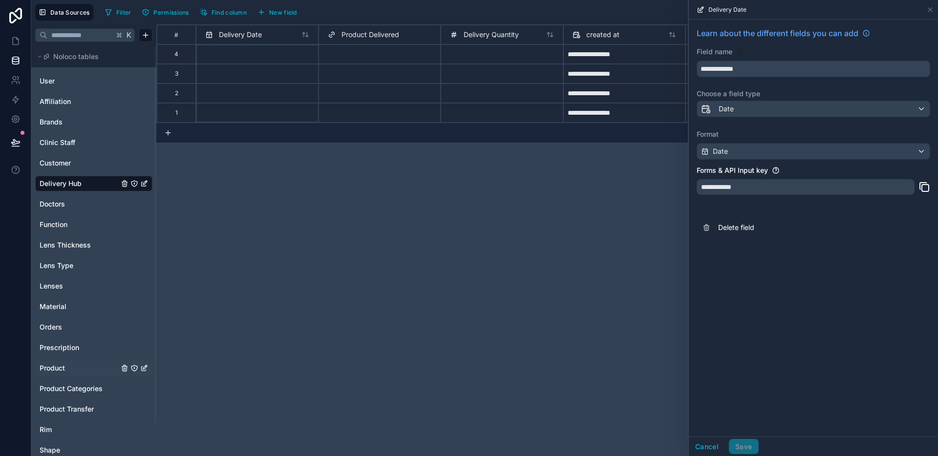
click at [579, 220] on div "**********" at bounding box center [547, 240] width 782 height 432
click at [929, 13] on icon at bounding box center [931, 10] width 8 height 8
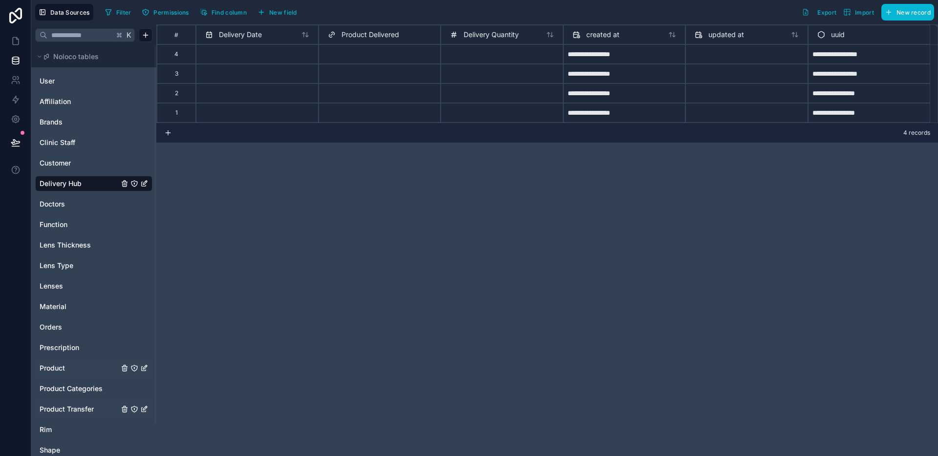
click at [68, 406] on span "Product Transfer" at bounding box center [67, 410] width 54 height 10
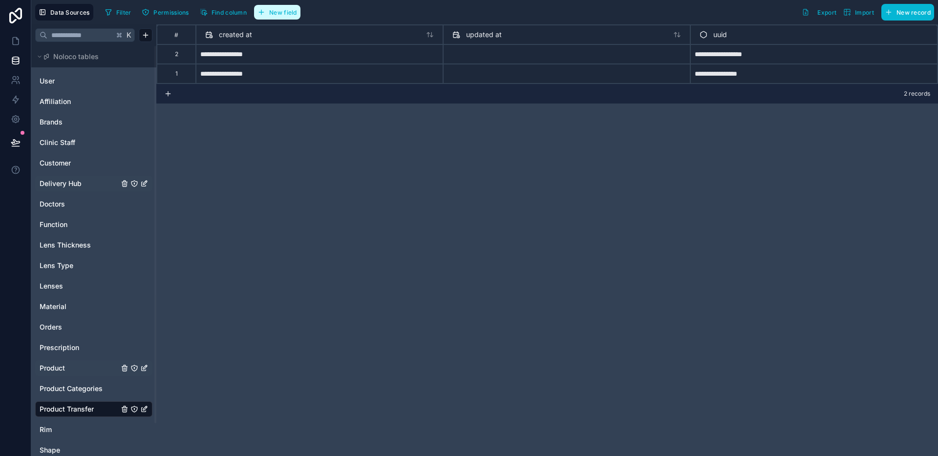
click at [270, 19] on button "New field" at bounding box center [277, 12] width 46 height 15
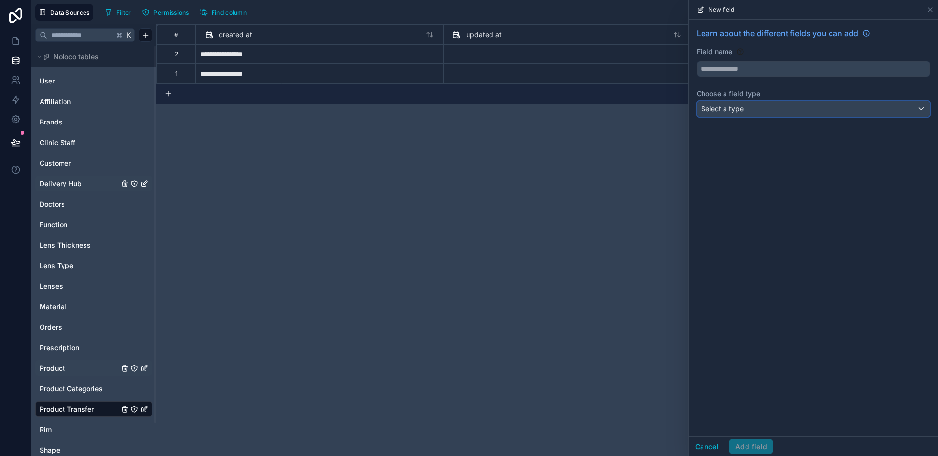
click at [733, 110] on span "Select a type" at bounding box center [722, 109] width 43 height 8
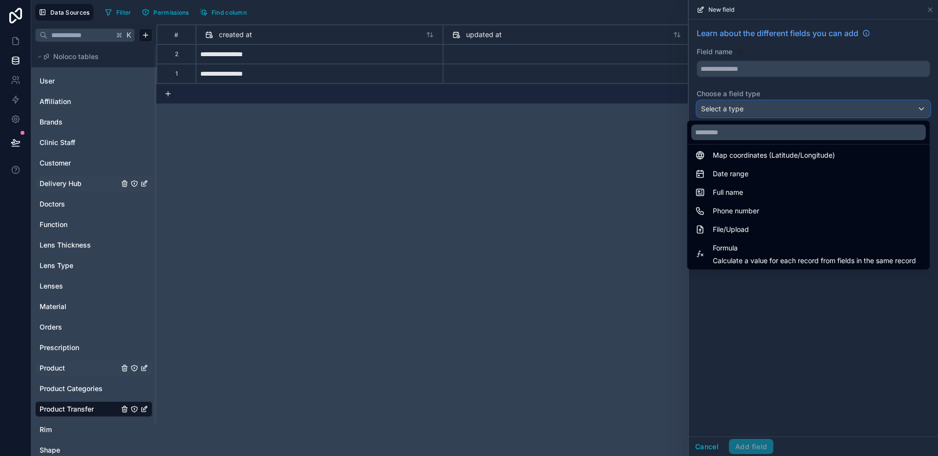
scroll to position [283, 0]
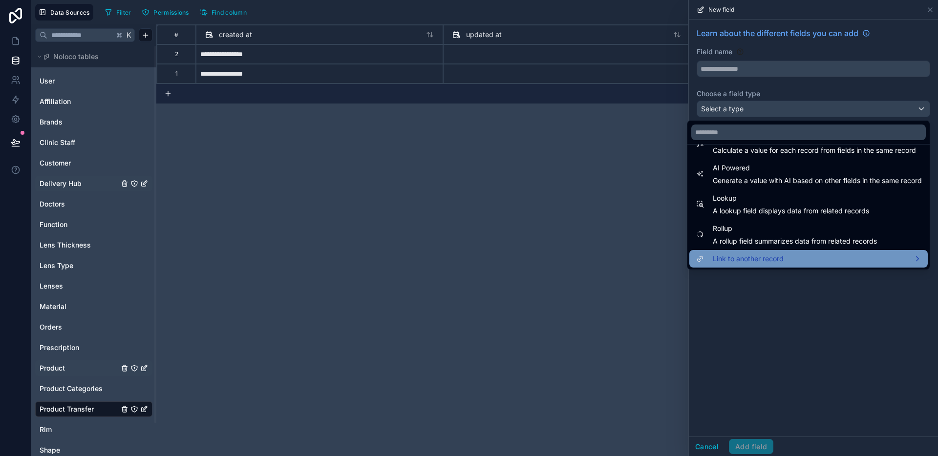
click at [765, 256] on span "Link to another record" at bounding box center [748, 259] width 71 height 12
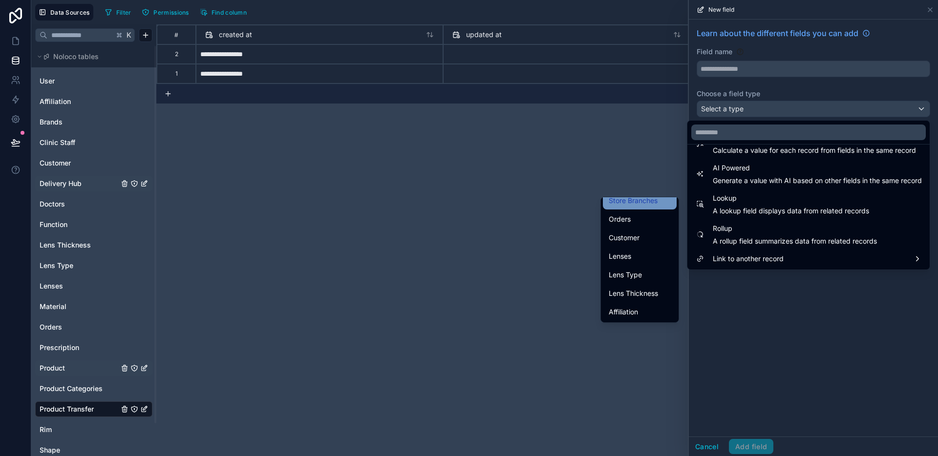
scroll to position [264, 0]
click at [640, 295] on span "Delivery Hub" at bounding box center [629, 293] width 41 height 12
type input "**********"
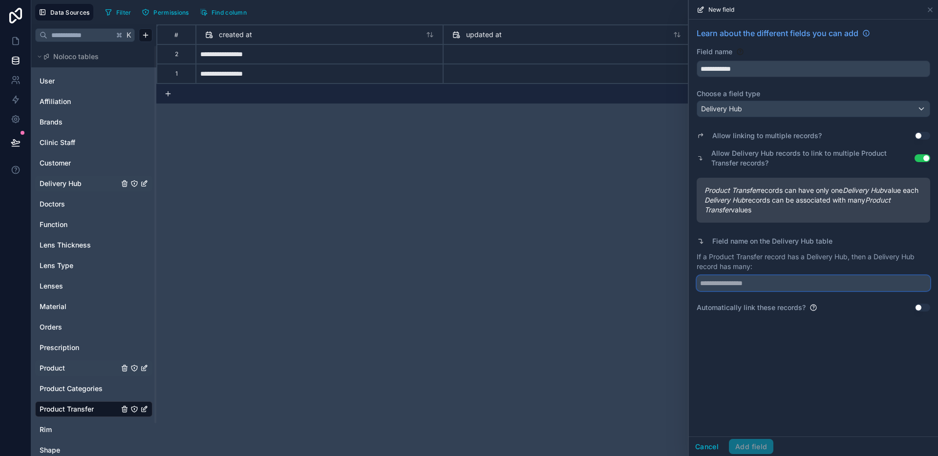
click at [780, 291] on input "text" at bounding box center [814, 284] width 234 height 16
click at [698, 443] on button "Cancel" at bounding box center [707, 447] width 36 height 16
